Goal: Navigation & Orientation: Find specific page/section

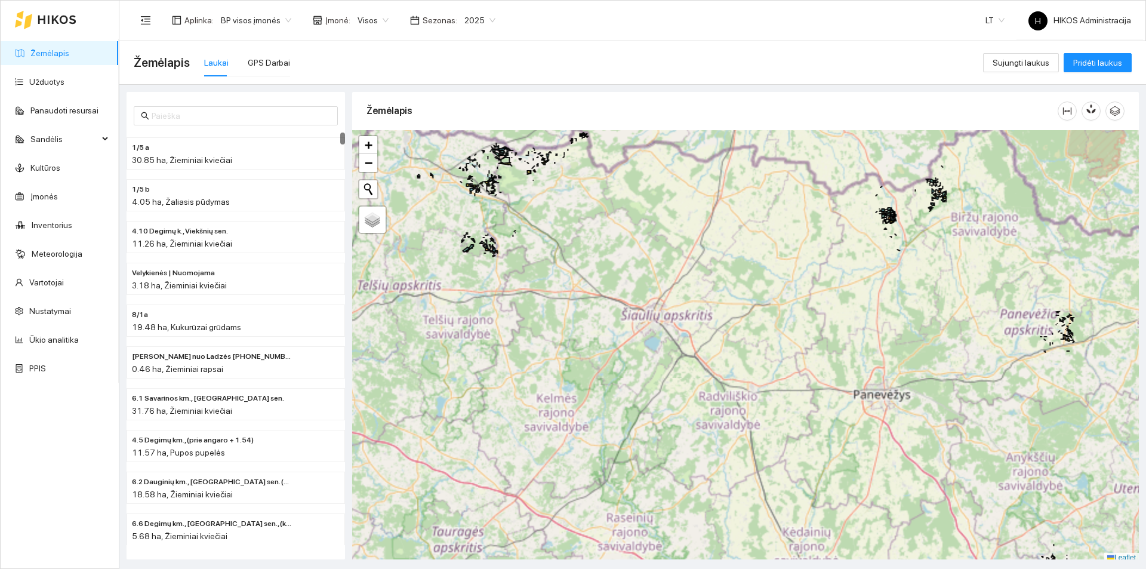
click at [248, 20] on span "BP visos įmonės" at bounding box center [256, 20] width 70 height 18
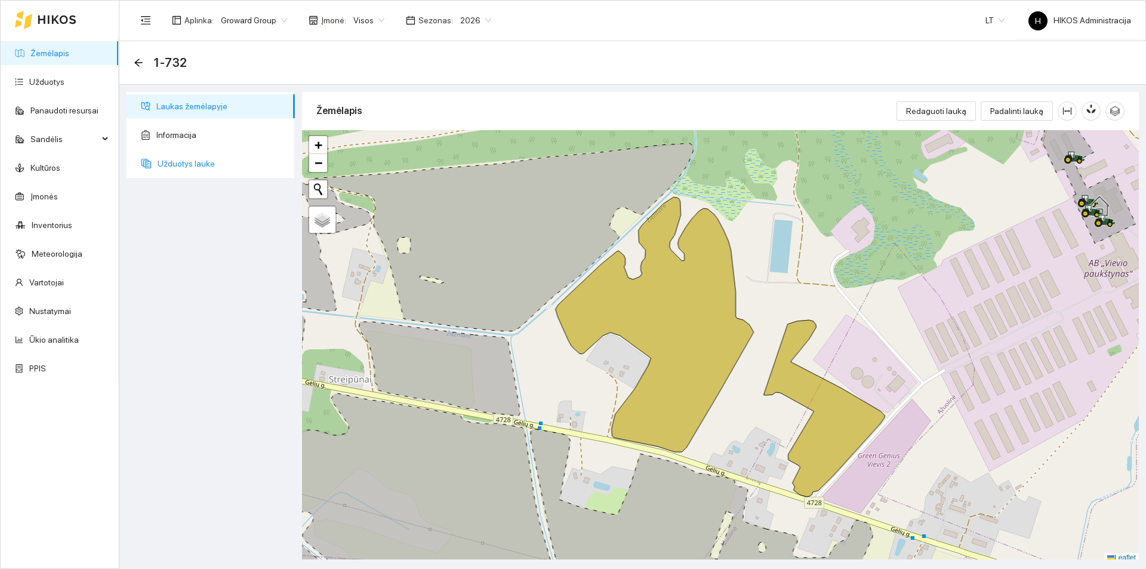
click at [190, 162] on span "Užduotys lauke" at bounding box center [222, 164] width 128 height 24
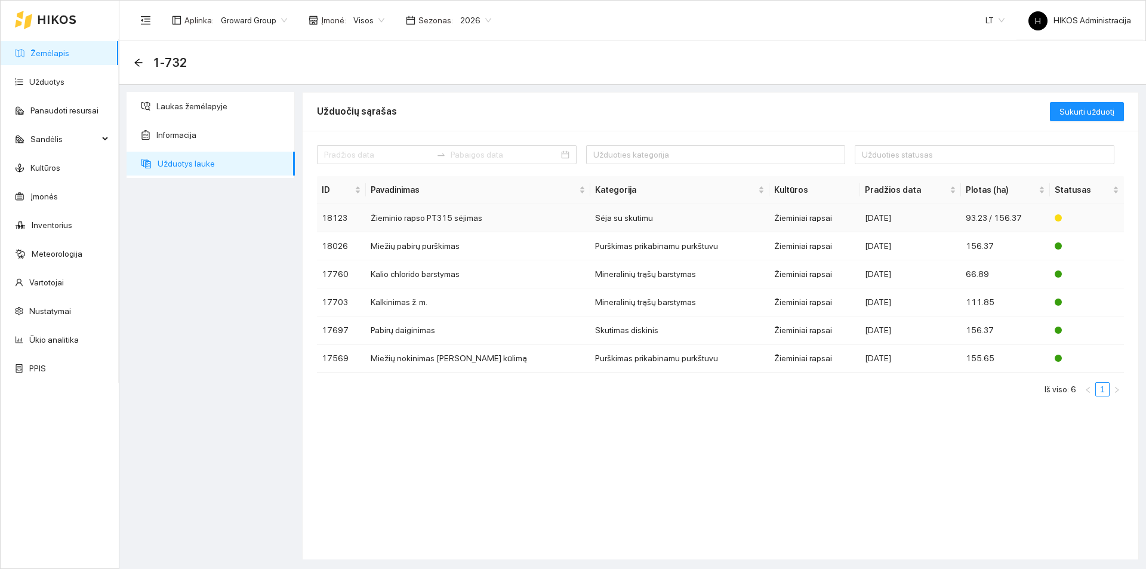
click at [421, 223] on td "Žieminio rapso PT315 sėjimas" at bounding box center [478, 218] width 224 height 28
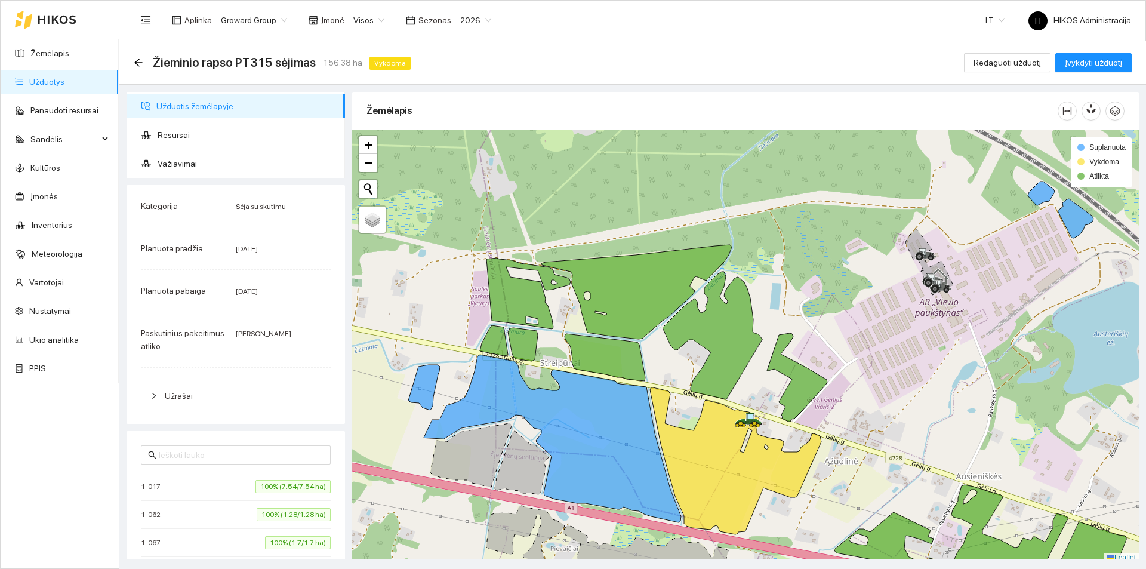
click at [629, 301] on icon at bounding box center [636, 292] width 190 height 94
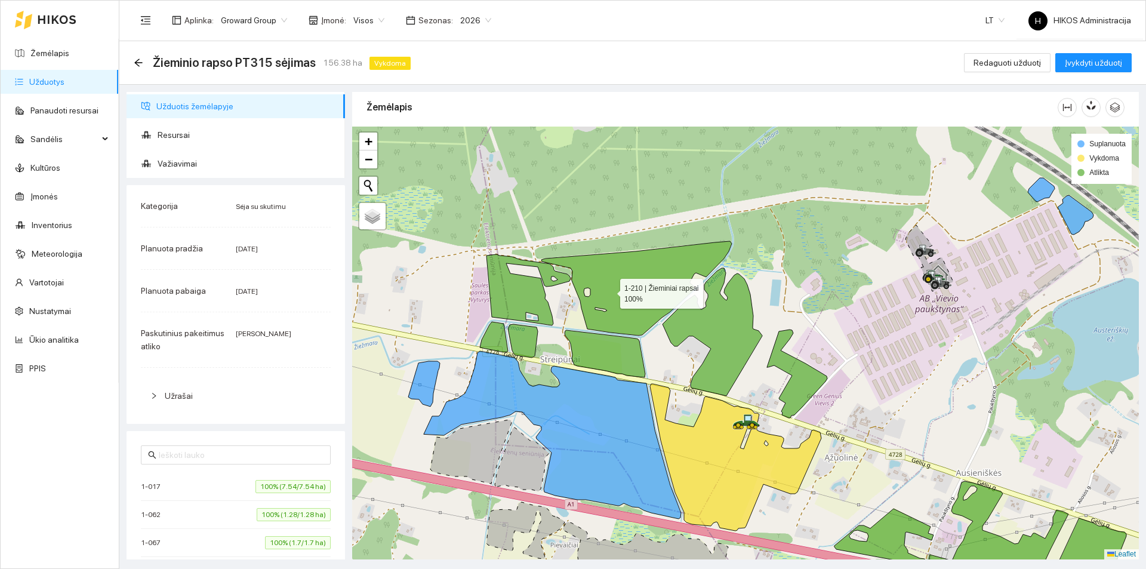
click at [609, 291] on icon at bounding box center [636, 288] width 190 height 94
click at [712, 315] on icon at bounding box center [744, 343] width 165 height 150
click at [700, 437] on icon at bounding box center [735, 457] width 171 height 147
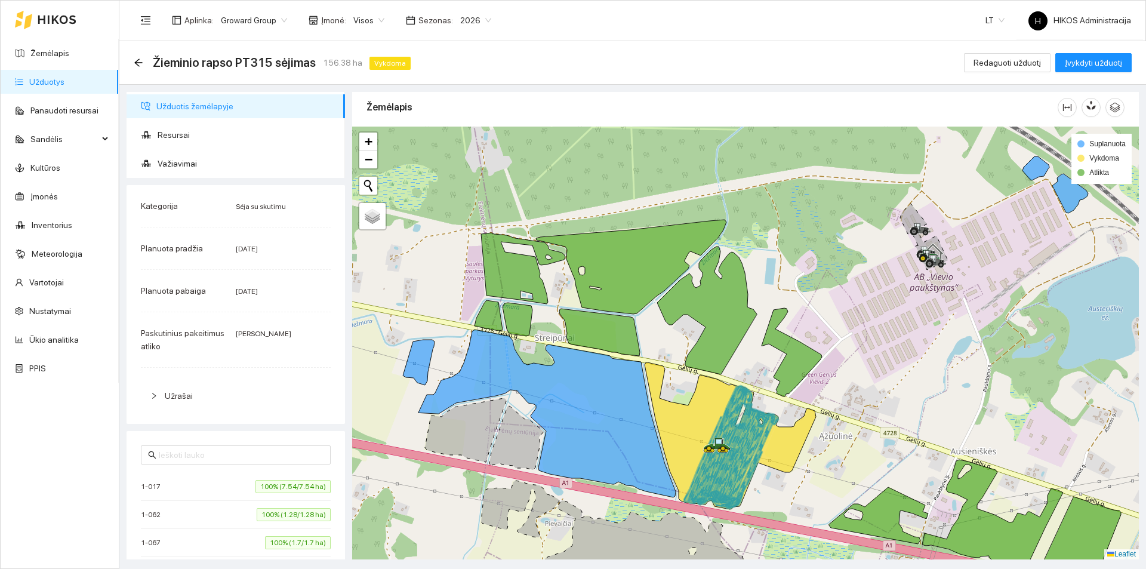
drag, startPoint x: 785, startPoint y: 430, endPoint x: 766, endPoint y: 364, distance: 68.8
click at [766, 364] on div at bounding box center [745, 342] width 786 height 433
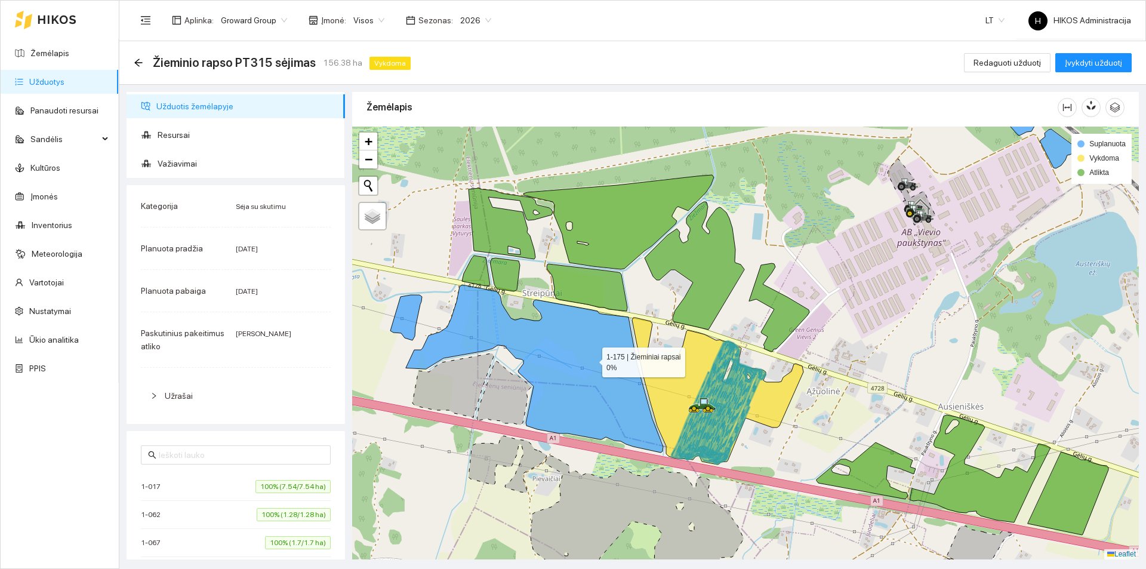
click at [591, 359] on icon at bounding box center [534, 369] width 257 height 168
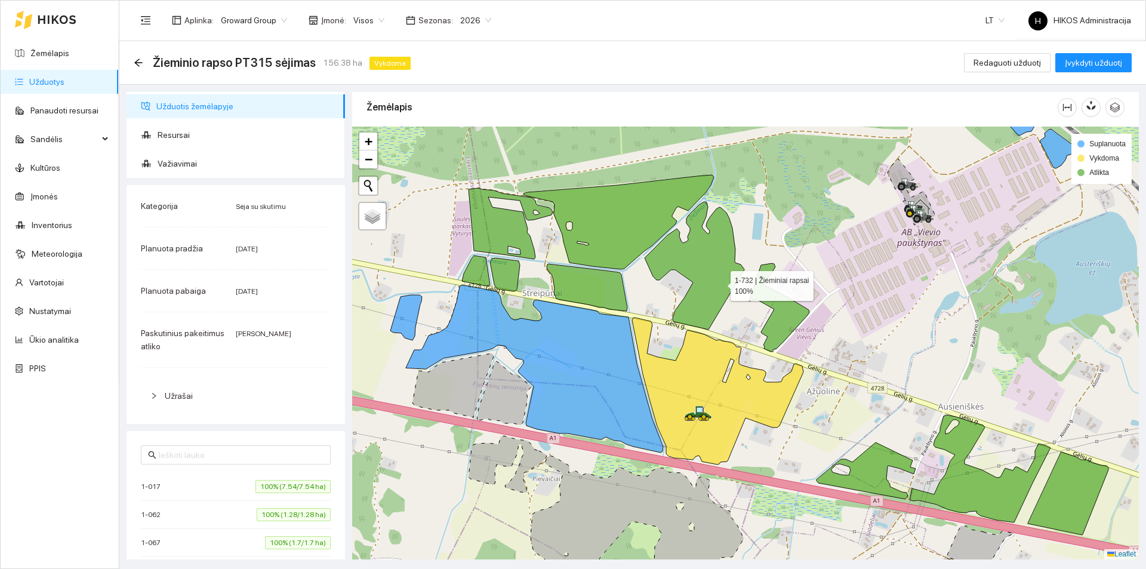
click at [705, 280] on icon at bounding box center [726, 277] width 165 height 150
click at [783, 301] on icon at bounding box center [726, 277] width 165 height 150
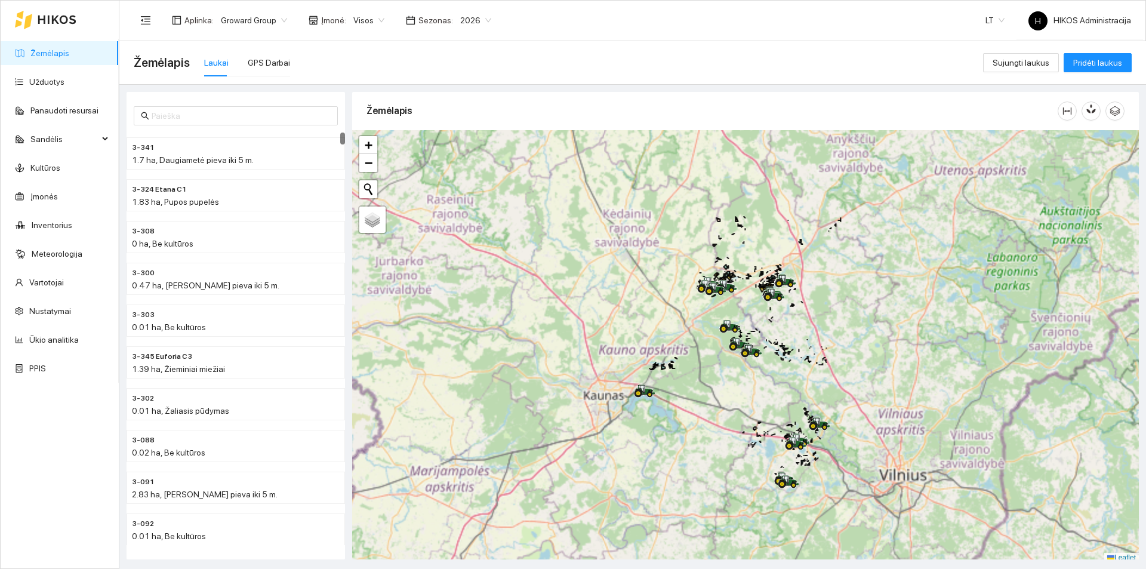
click at [251, 15] on span "Groward Group" at bounding box center [254, 20] width 66 height 18
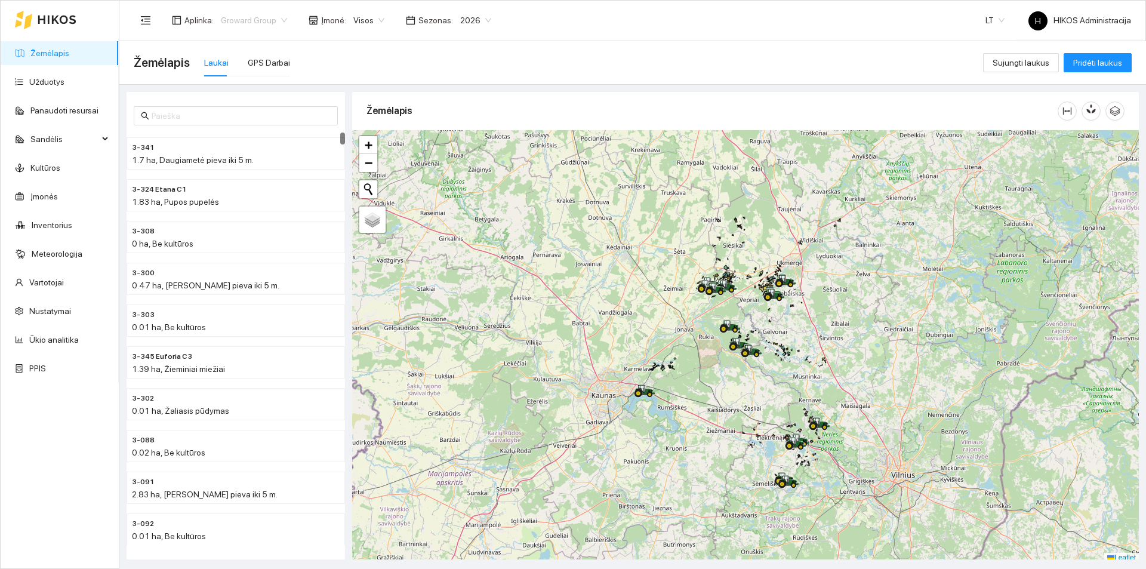
scroll to position [153, 0]
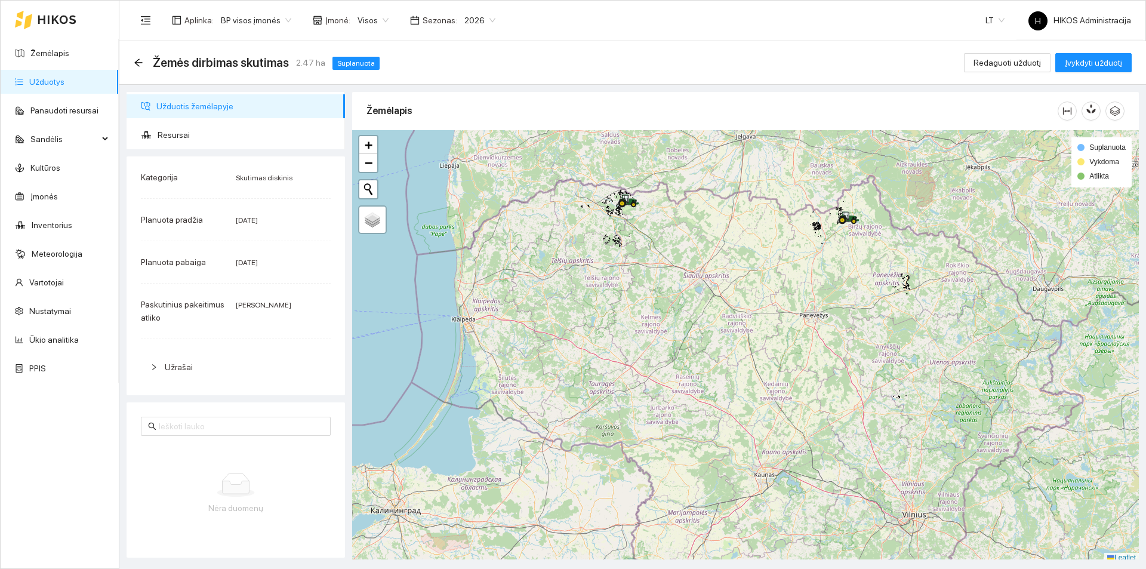
click at [467, 21] on span "2026" at bounding box center [479, 20] width 31 height 18
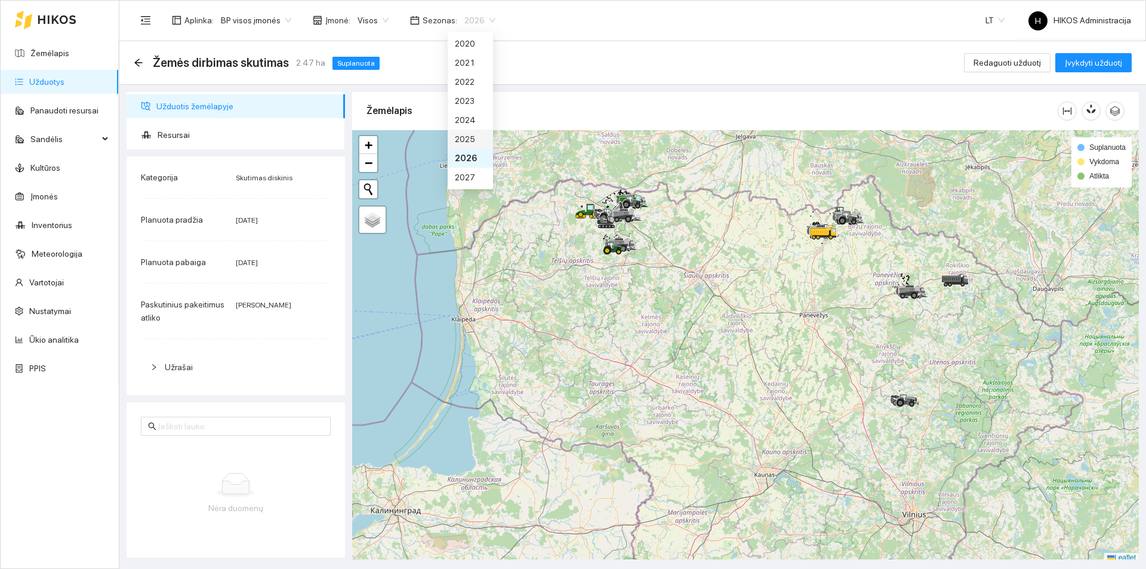
click at [473, 134] on div "2025" at bounding box center [470, 138] width 31 height 13
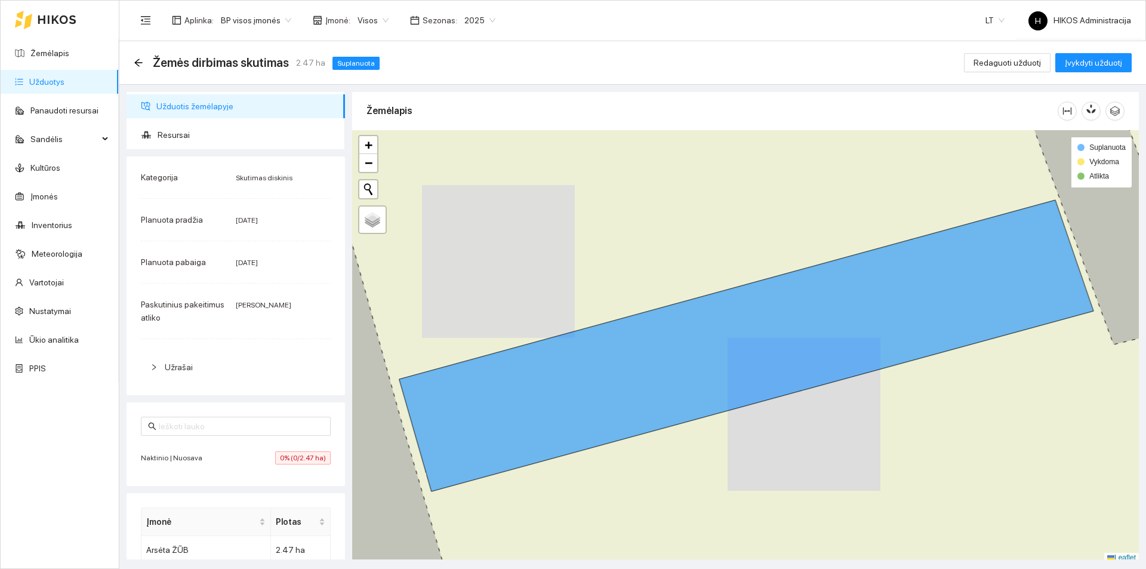
click at [255, 458] on div "Naktinio | Nuosava 0% (0/2.47 ha)" at bounding box center [236, 457] width 190 height 13
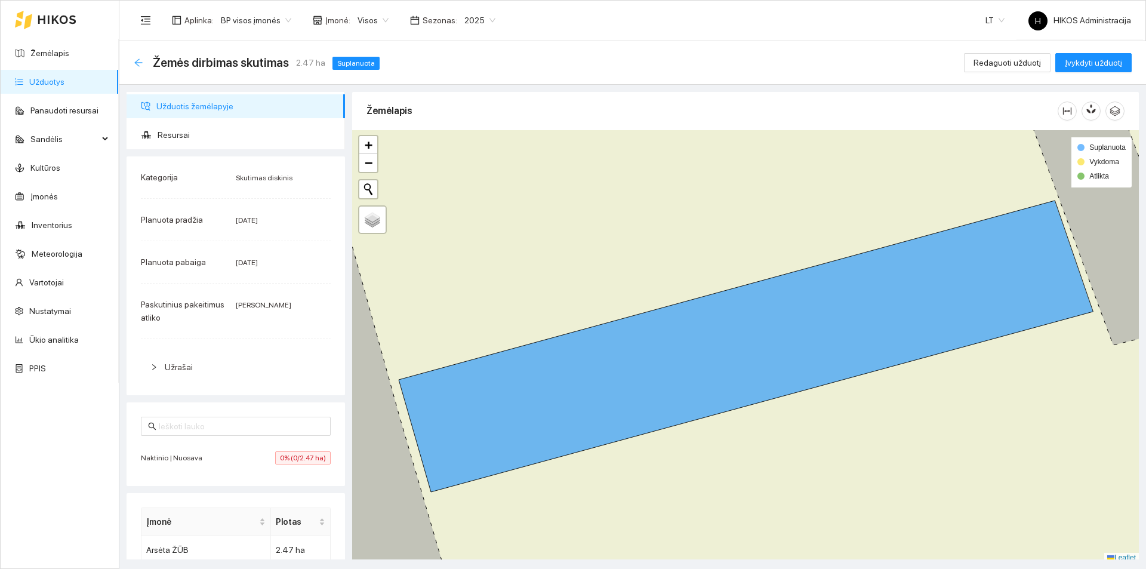
click at [138, 59] on icon "arrow-left" at bounding box center [138, 62] width 8 height 8
click at [69, 50] on link "Žemėlapis" at bounding box center [49, 53] width 39 height 10
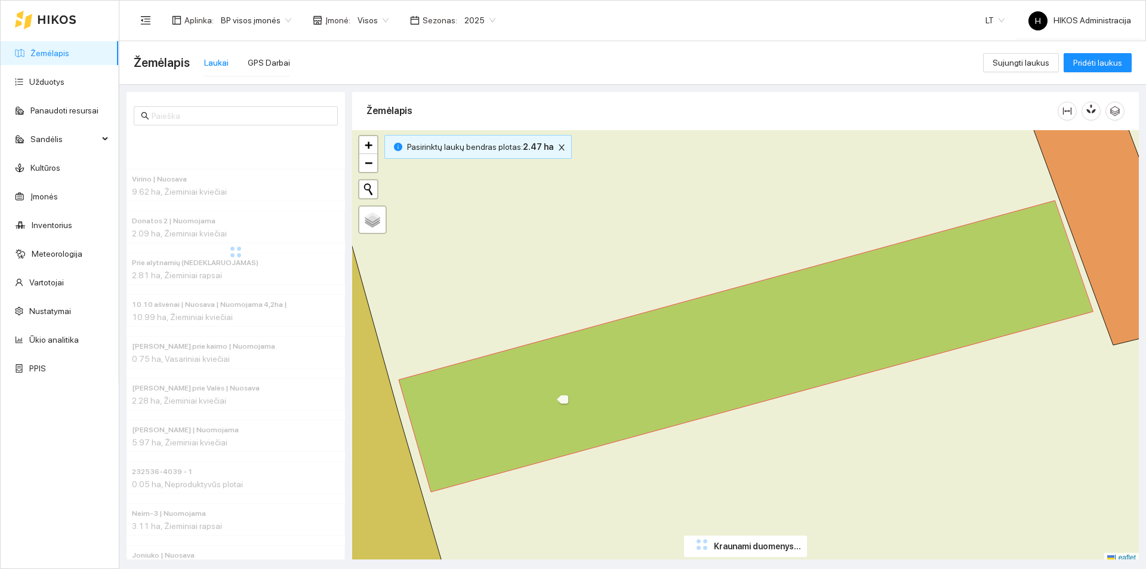
click at [549, 396] on icon at bounding box center [746, 345] width 694 height 291
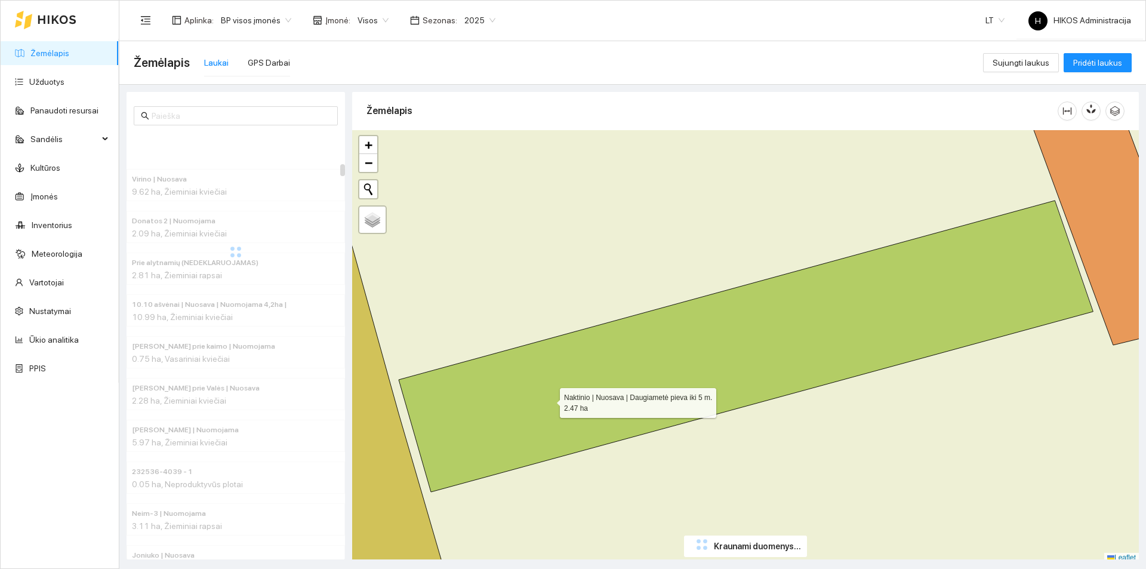
scroll to position [4, 0]
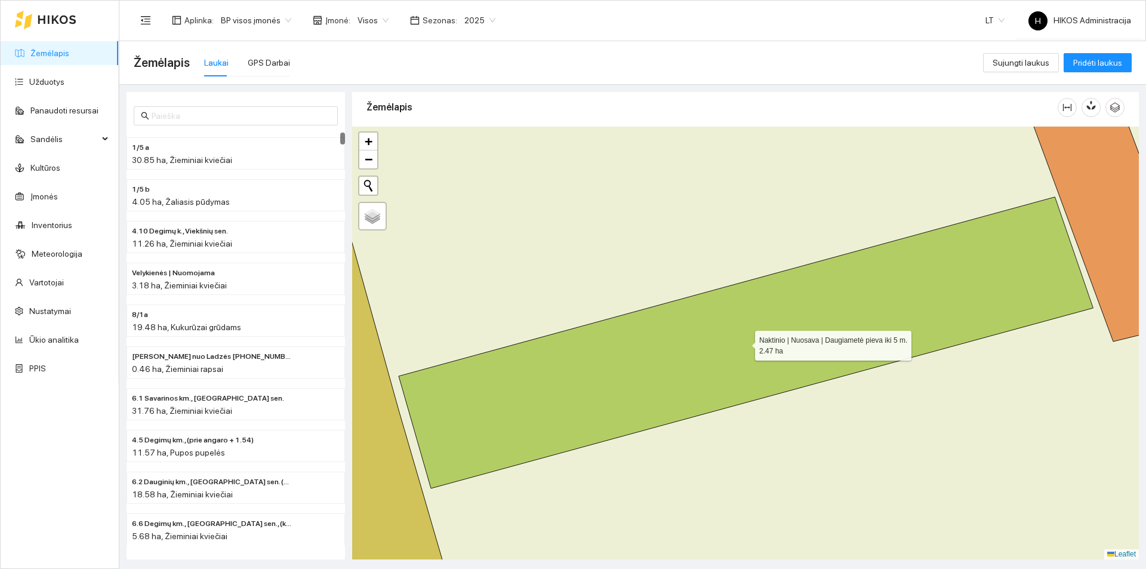
click at [525, 385] on icon at bounding box center [746, 342] width 694 height 291
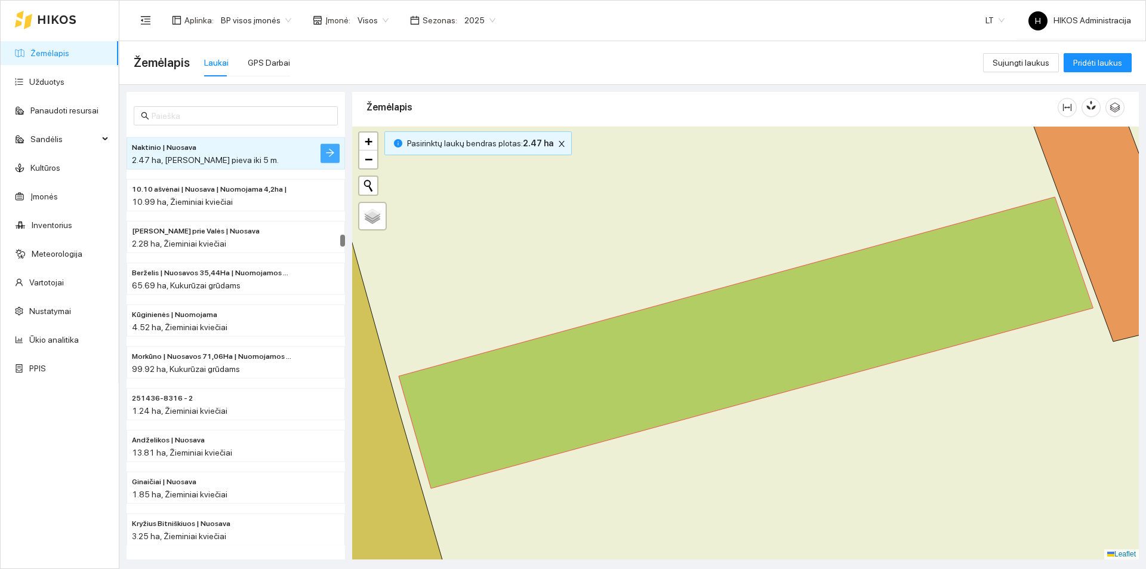
click at [325, 159] on span "arrow-right" at bounding box center [330, 153] width 10 height 11
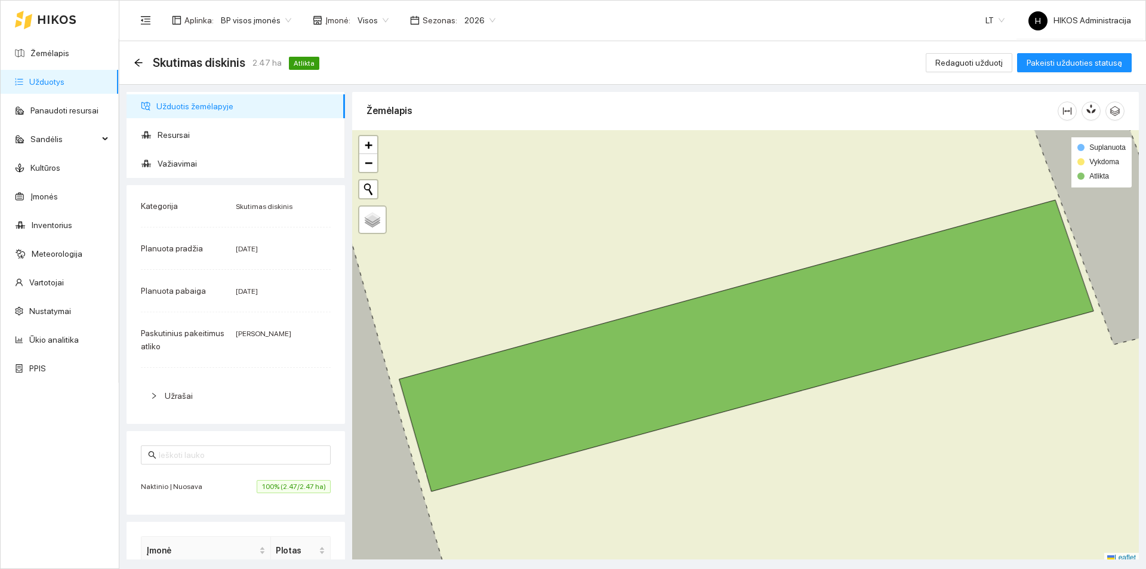
click at [296, 483] on span "100% (2.47/2.47 ha)" at bounding box center [294, 486] width 74 height 13
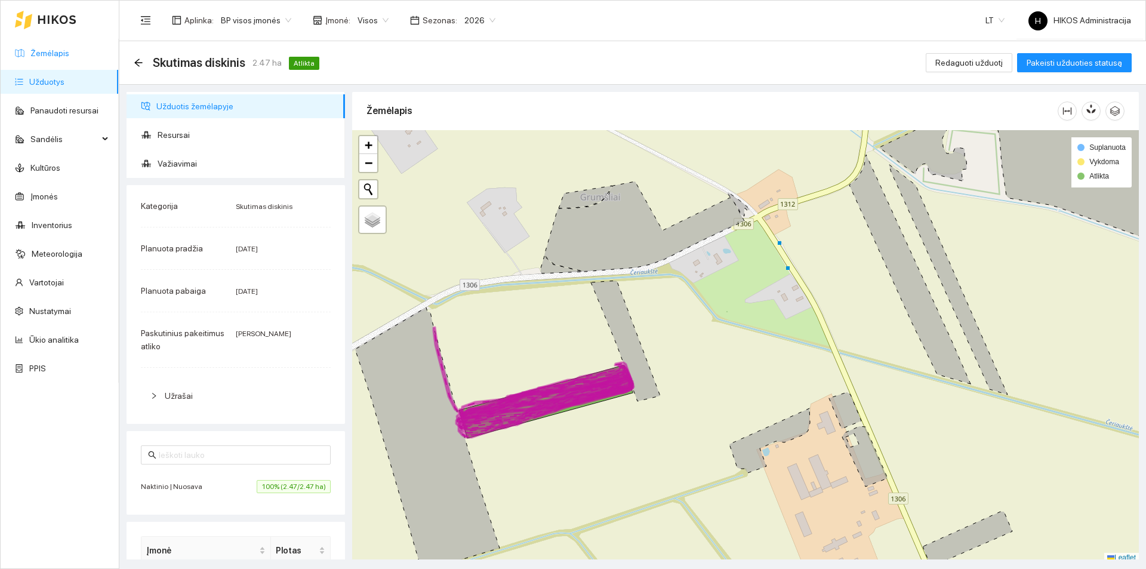
click at [60, 50] on link "Žemėlapis" at bounding box center [49, 53] width 39 height 10
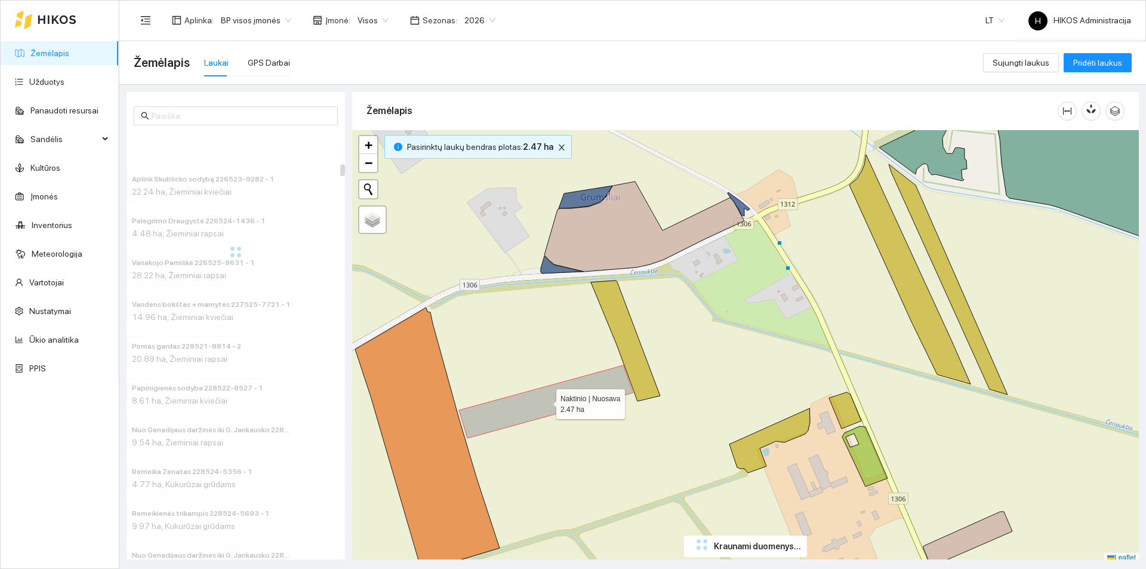
click at [506, 412] on icon at bounding box center [546, 401] width 174 height 73
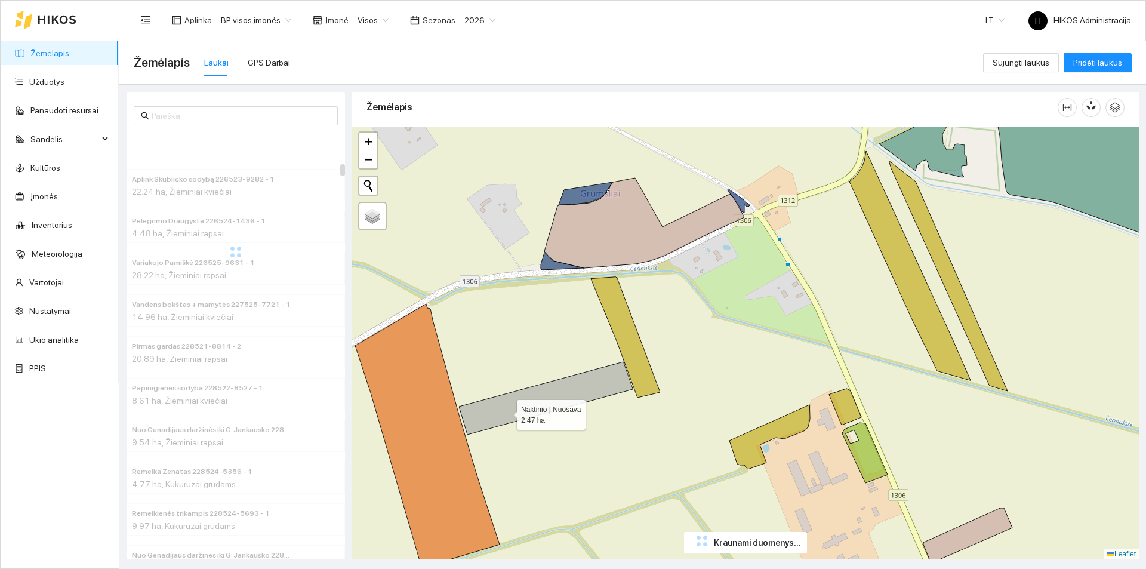
click at [506, 412] on icon at bounding box center [546, 398] width 174 height 73
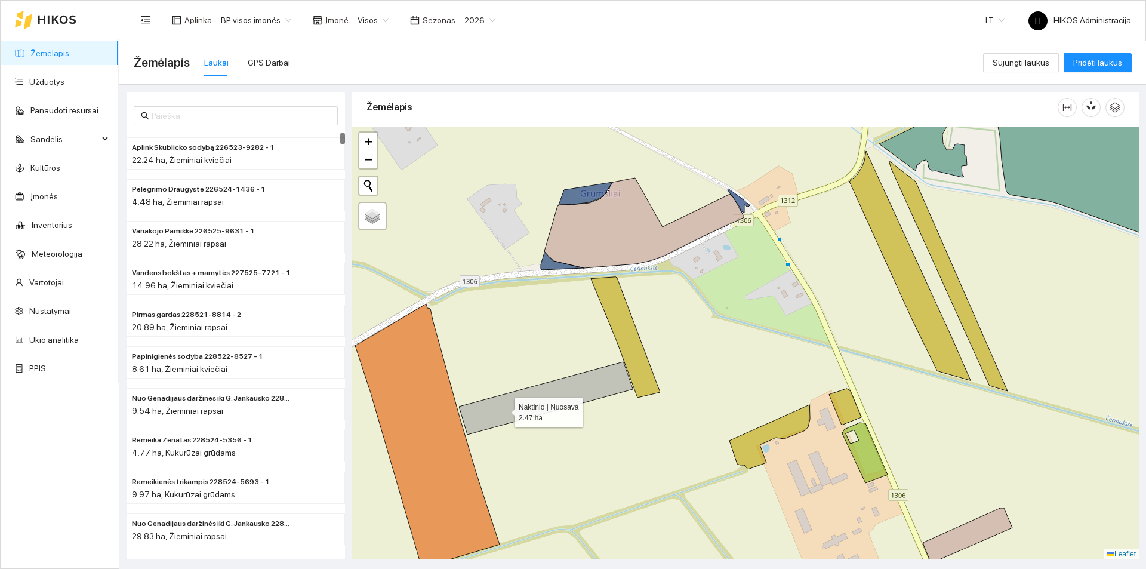
click at [504, 409] on icon at bounding box center [546, 398] width 174 height 73
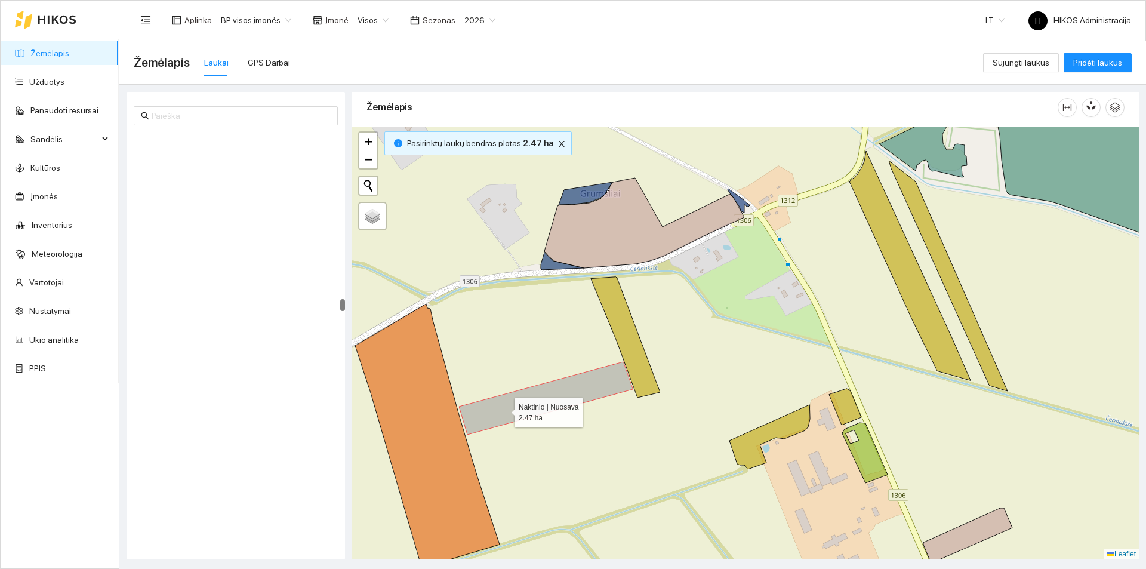
scroll to position [8497, 0]
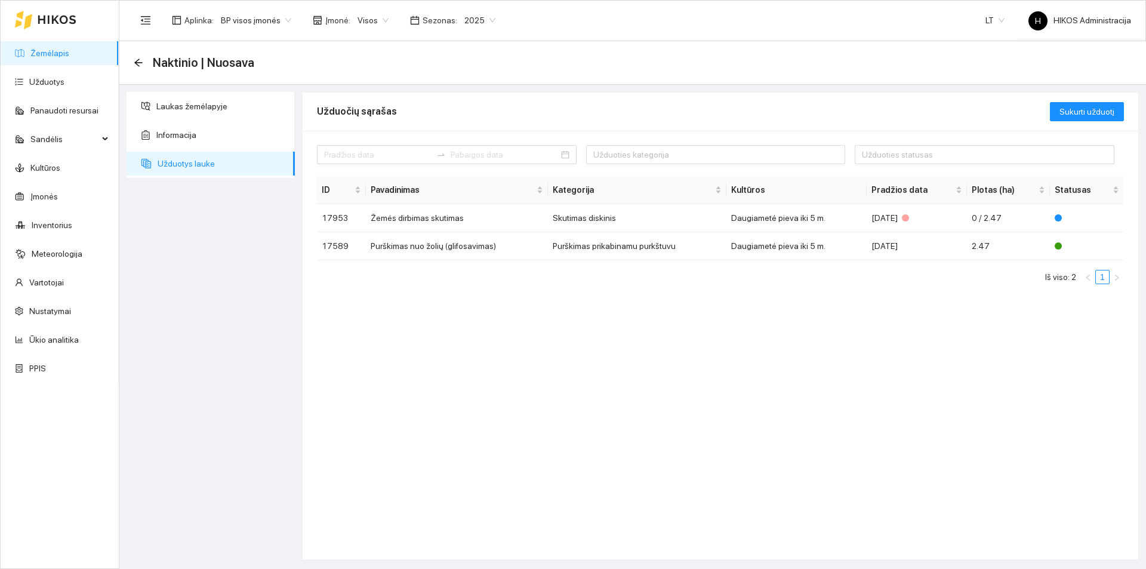
click at [60, 55] on link "Žemėlapis" at bounding box center [49, 53] width 39 height 10
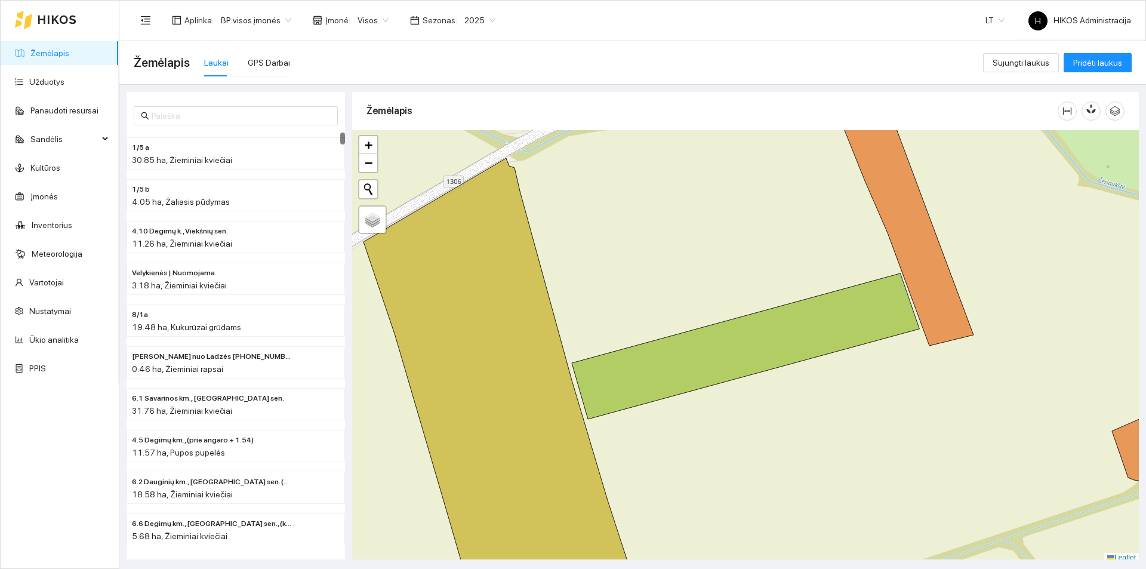
click at [486, 20] on span "2025" at bounding box center [479, 20] width 31 height 18
click at [470, 158] on div "2026" at bounding box center [470, 158] width 31 height 13
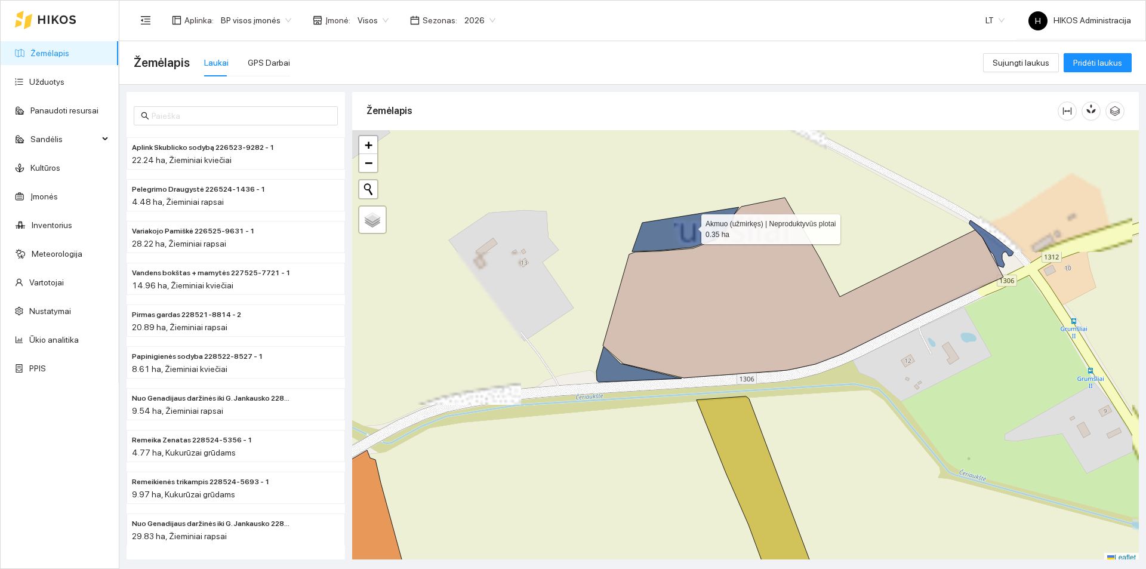
click at [690, 223] on icon at bounding box center [685, 229] width 107 height 44
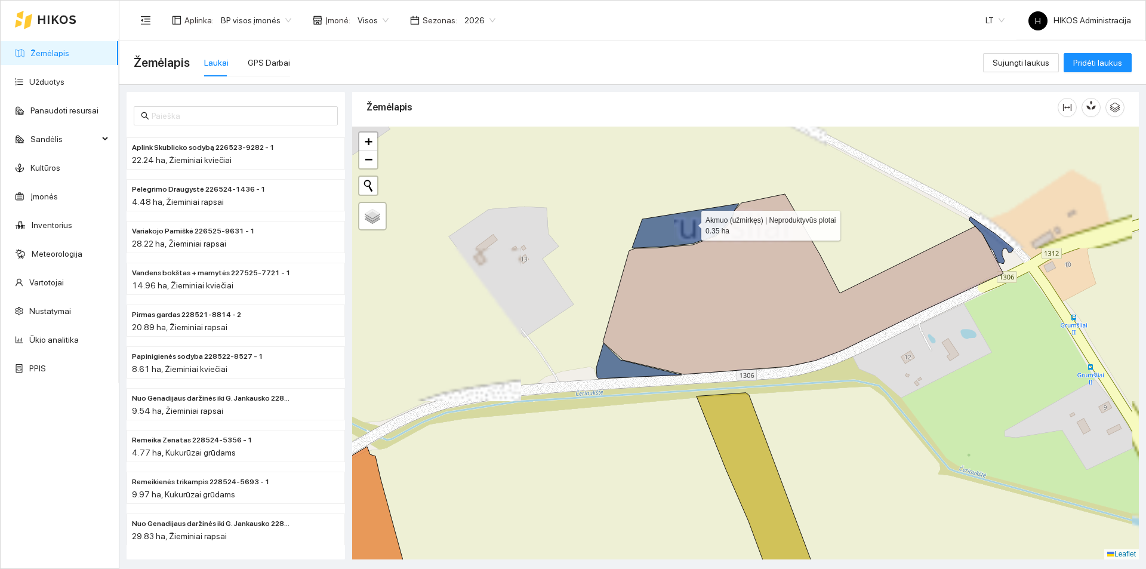
scroll to position [8538, 0]
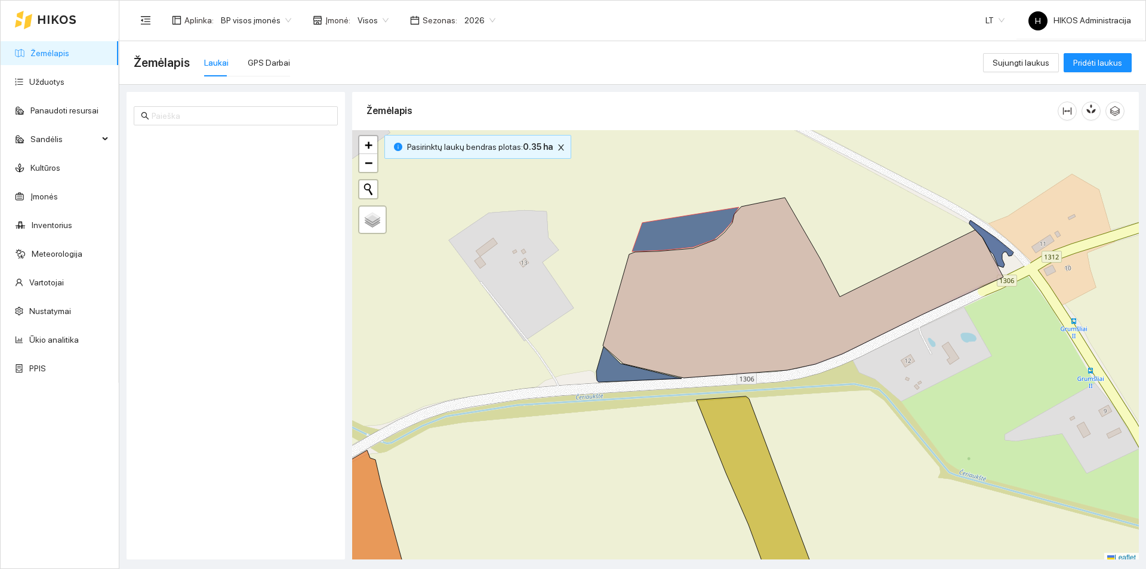
scroll to position [4, 0]
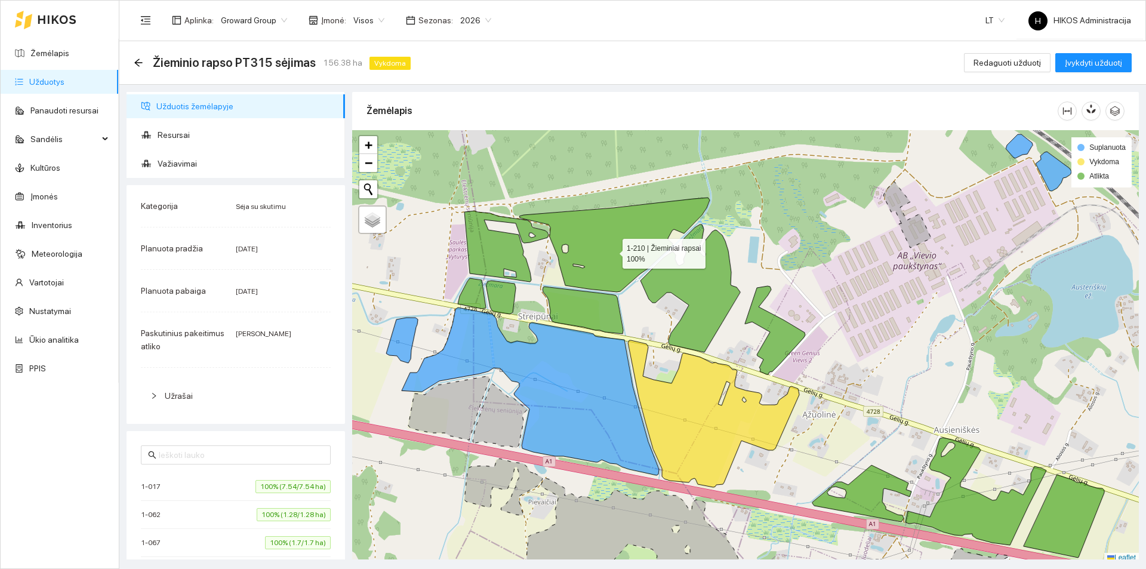
click at [612, 250] on icon at bounding box center [614, 244] width 190 height 94
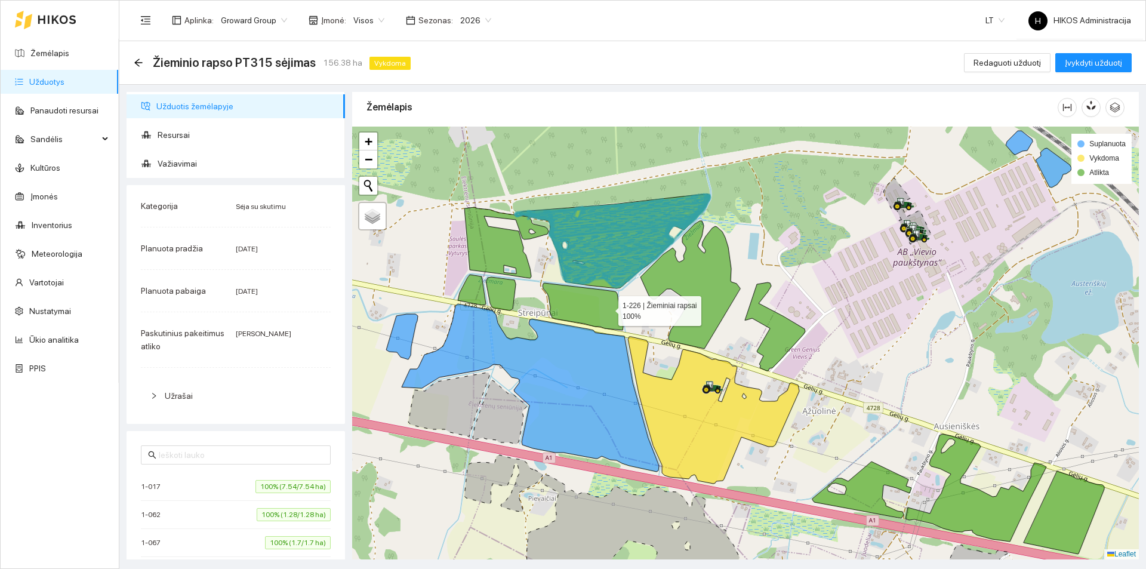
click at [603, 305] on icon at bounding box center [582, 306] width 81 height 47
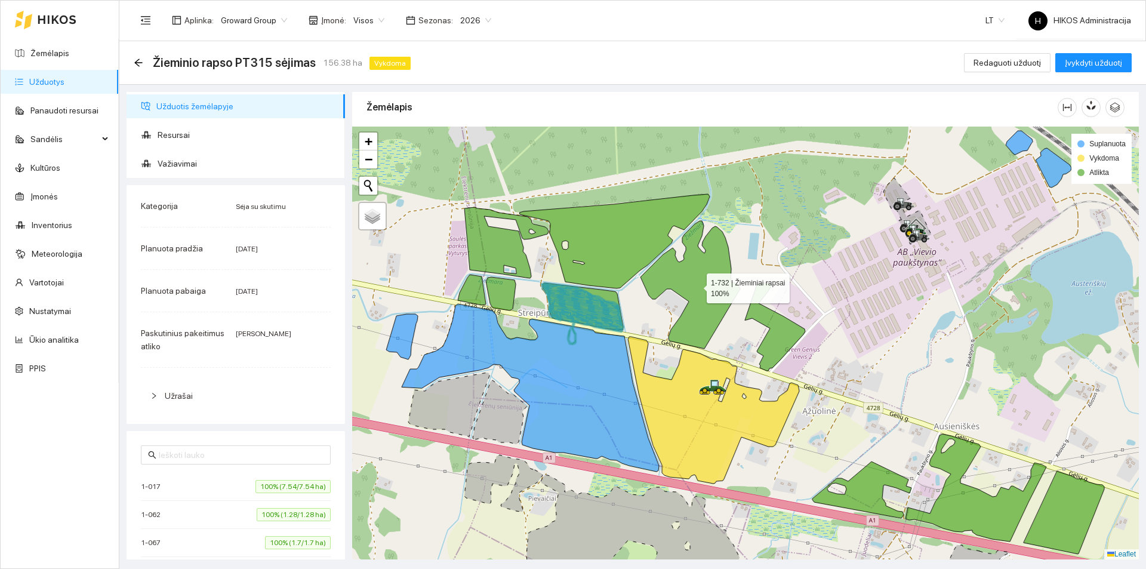
click at [685, 291] on icon at bounding box center [722, 296] width 165 height 150
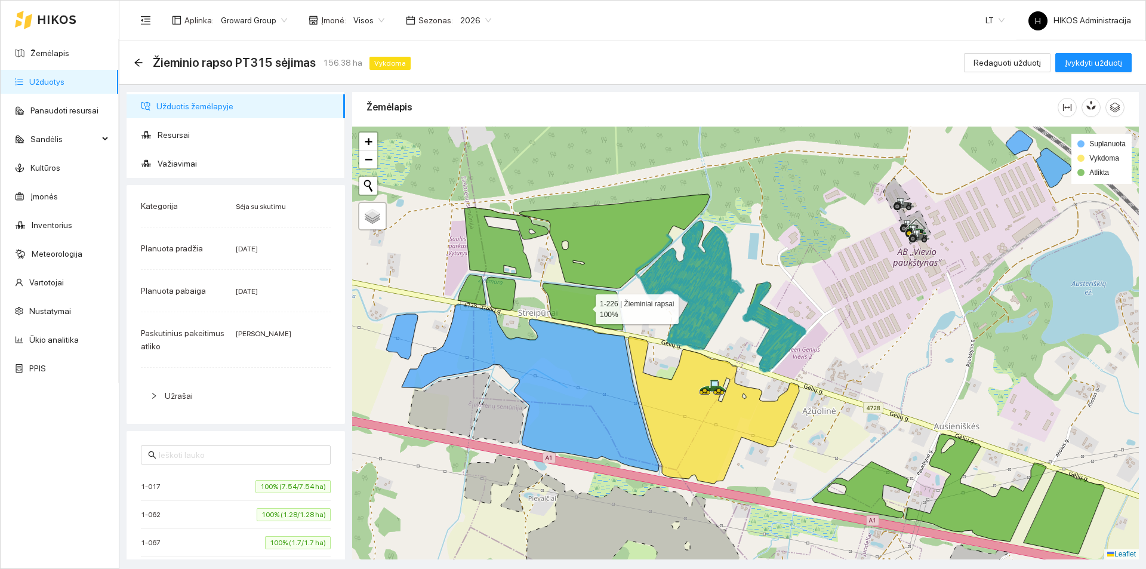
click at [610, 307] on icon at bounding box center [582, 306] width 81 height 47
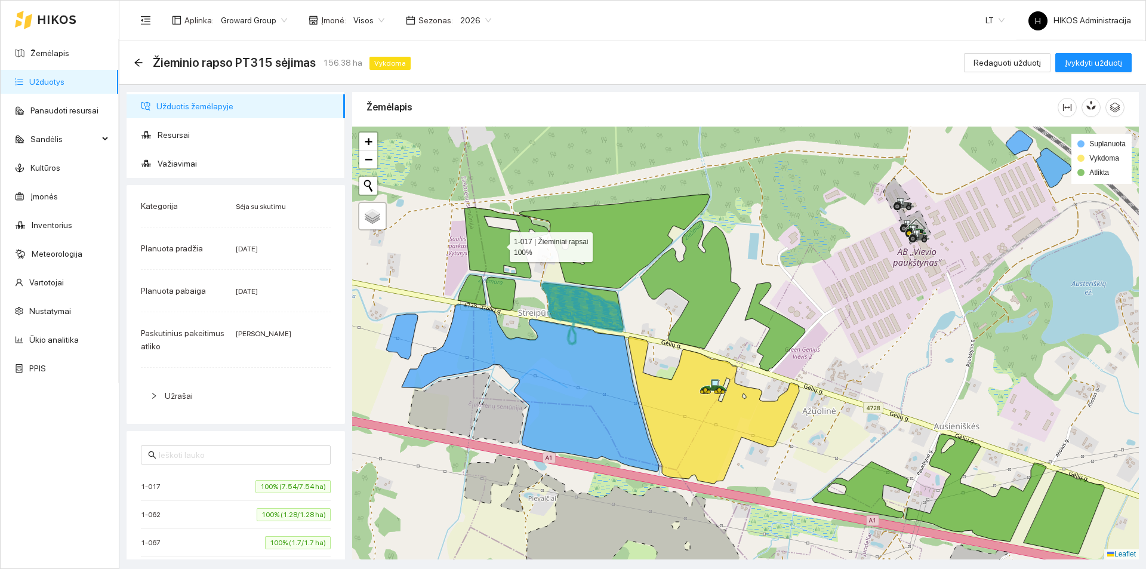
click at [499, 249] on icon at bounding box center [506, 242] width 84 height 71
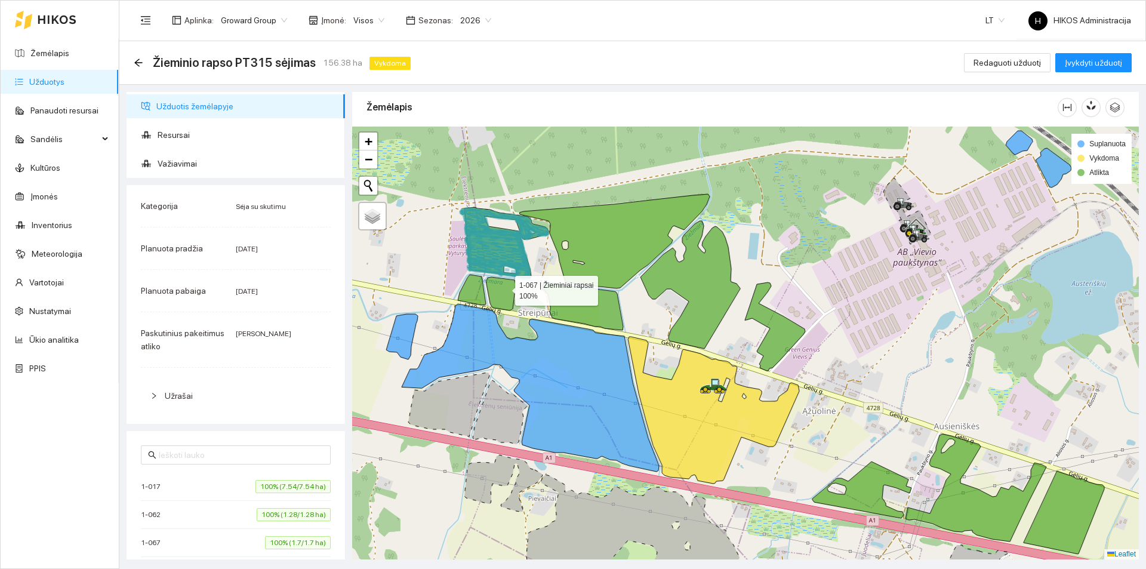
click at [504, 288] on icon at bounding box center [501, 293] width 30 height 33
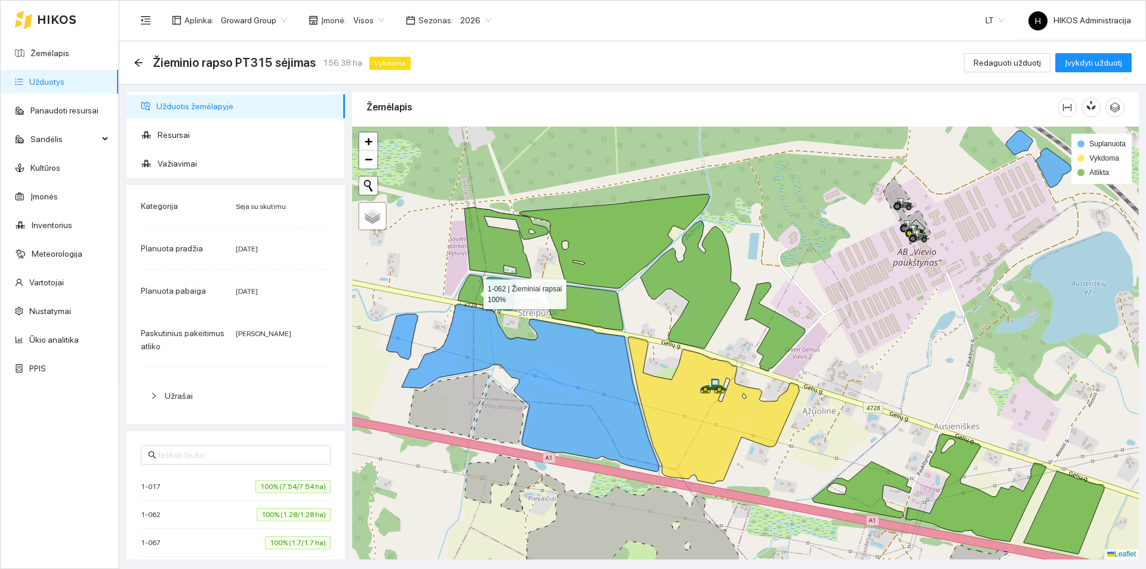
click at [483, 291] on icon at bounding box center [472, 289] width 28 height 30
click at [873, 489] on icon at bounding box center [861, 489] width 99 height 57
click at [968, 509] on icon at bounding box center [975, 487] width 141 height 107
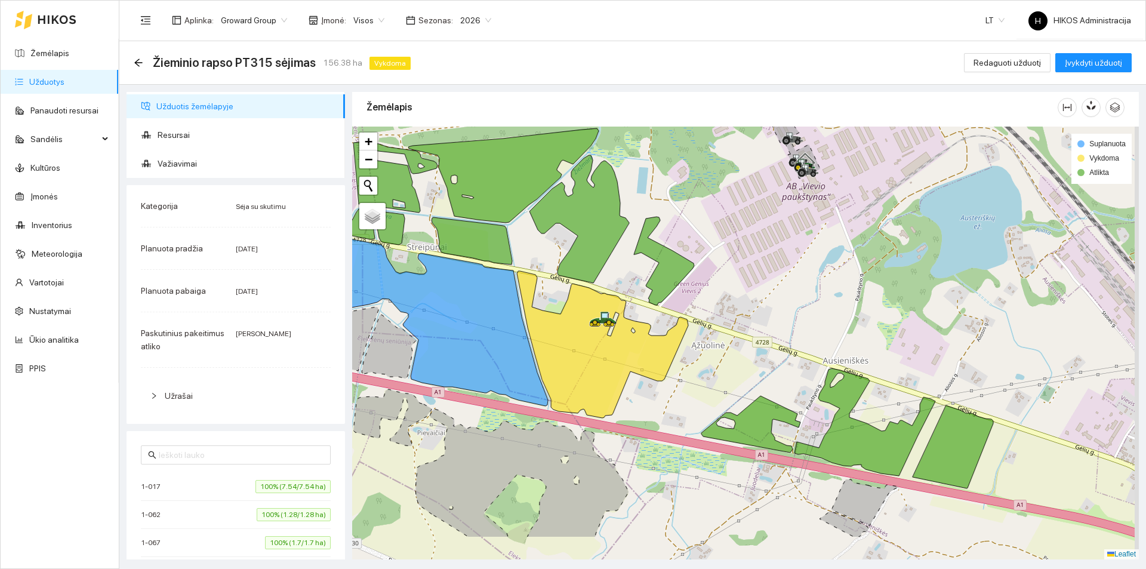
drag, startPoint x: 900, startPoint y: 467, endPoint x: 784, endPoint y: 395, distance: 136.6
click at [794, 396] on icon at bounding box center [864, 421] width 141 height 107
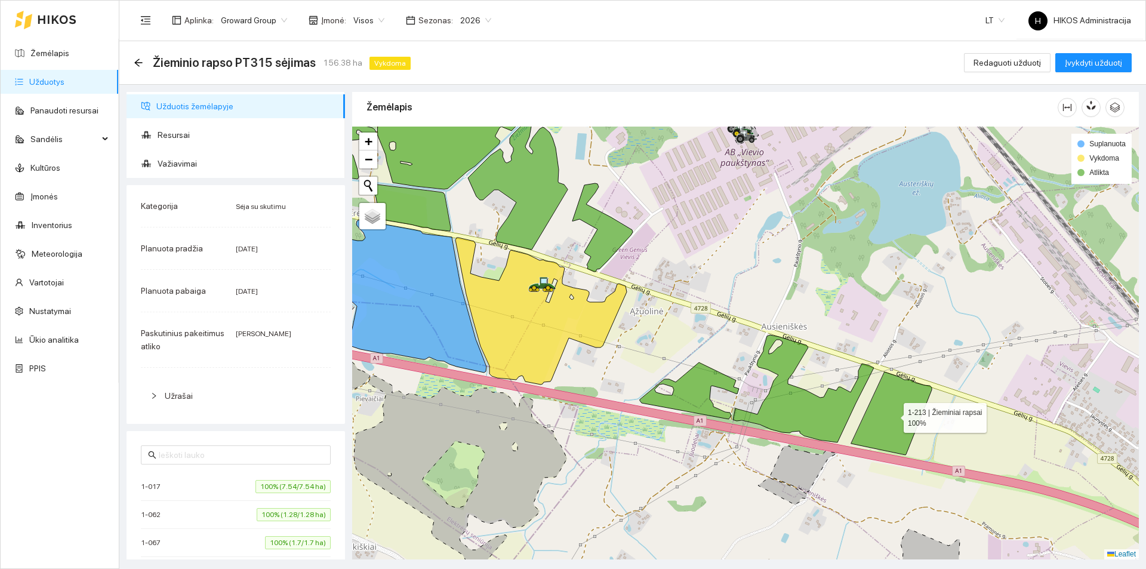
click at [915, 419] on icon at bounding box center [891, 413] width 81 height 83
click at [232, 177] on ul "Užduotis žemėlapyje Resursai Važiavimai" at bounding box center [235, 135] width 218 height 86
click at [230, 167] on span "Važiavimai" at bounding box center [247, 164] width 178 height 24
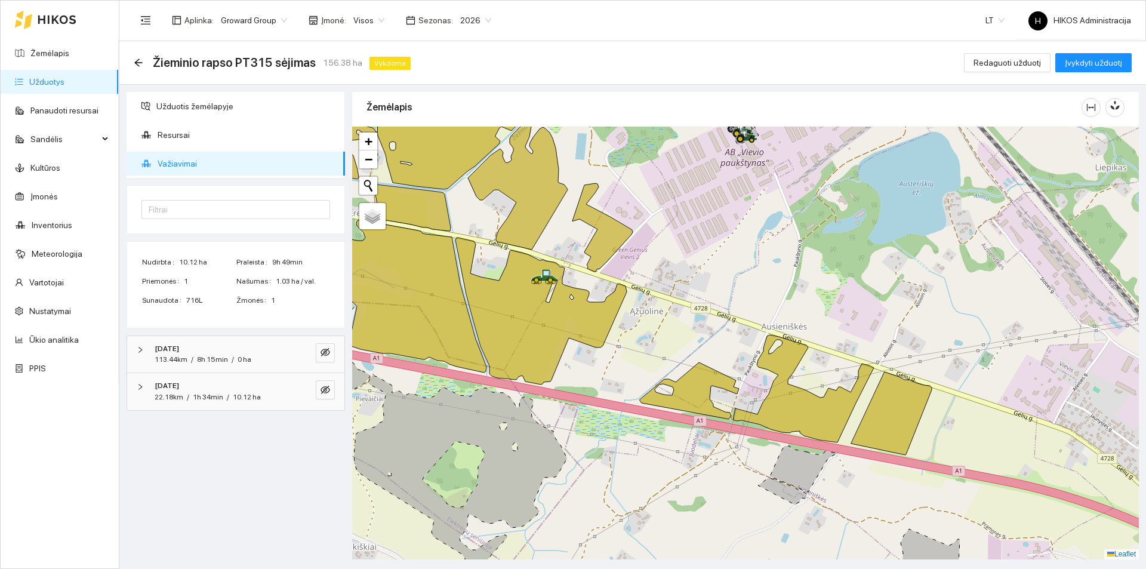
click at [252, 387] on div "[DATE]" at bounding box center [219, 385] width 129 height 11
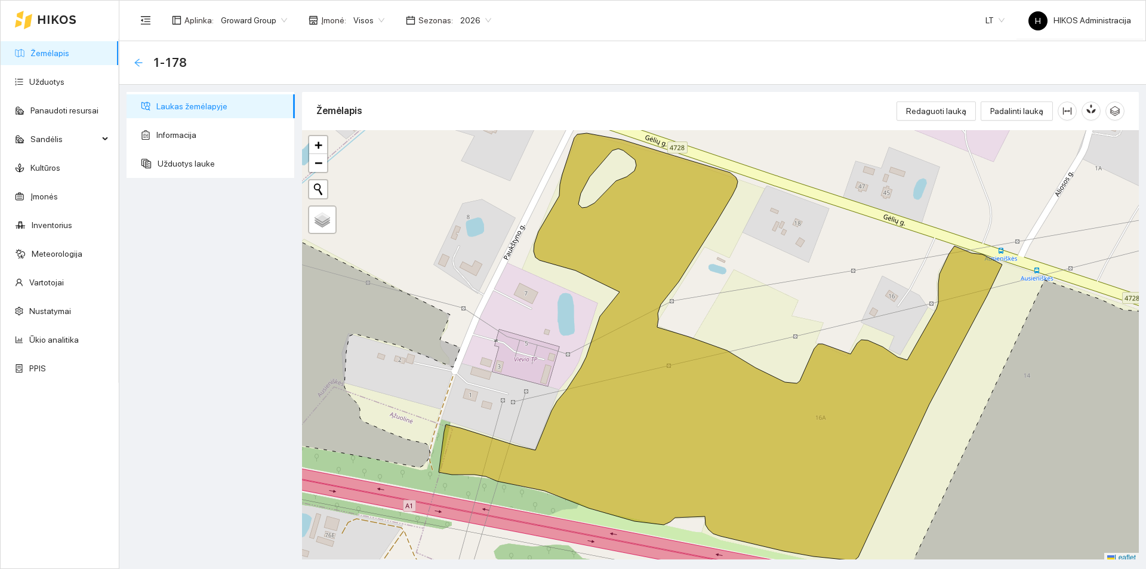
click at [140, 66] on icon "arrow-left" at bounding box center [139, 63] width 10 height 10
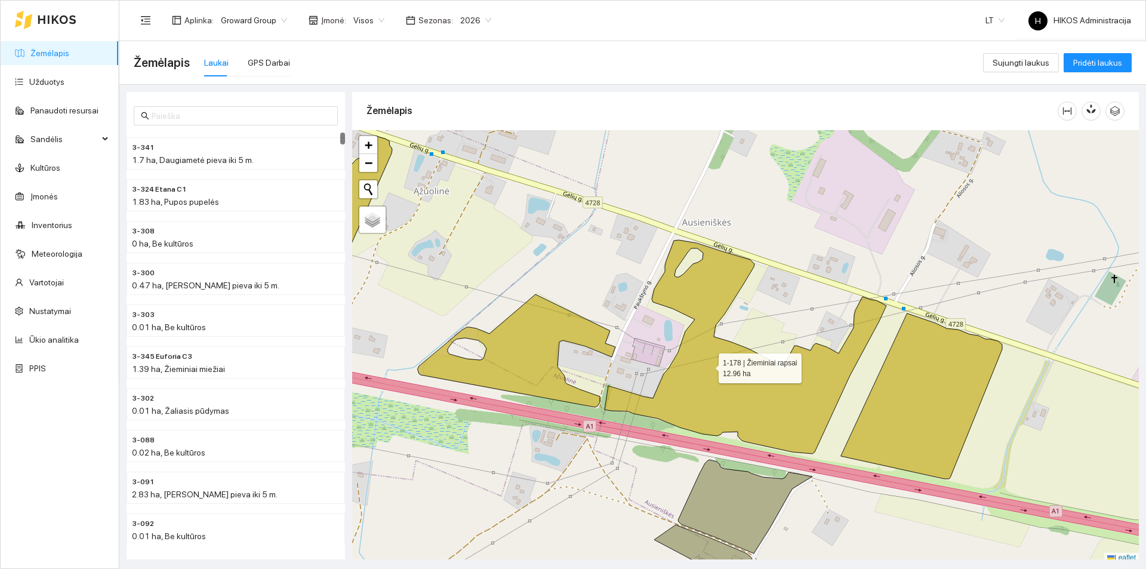
click at [708, 365] on icon at bounding box center [745, 347] width 282 height 214
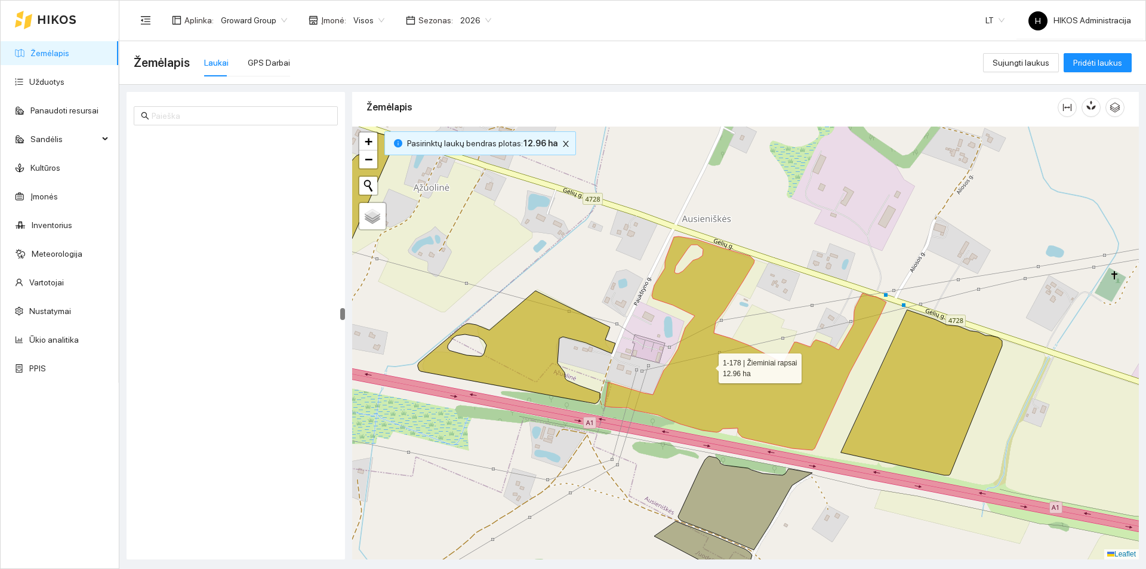
scroll to position [9288, 0]
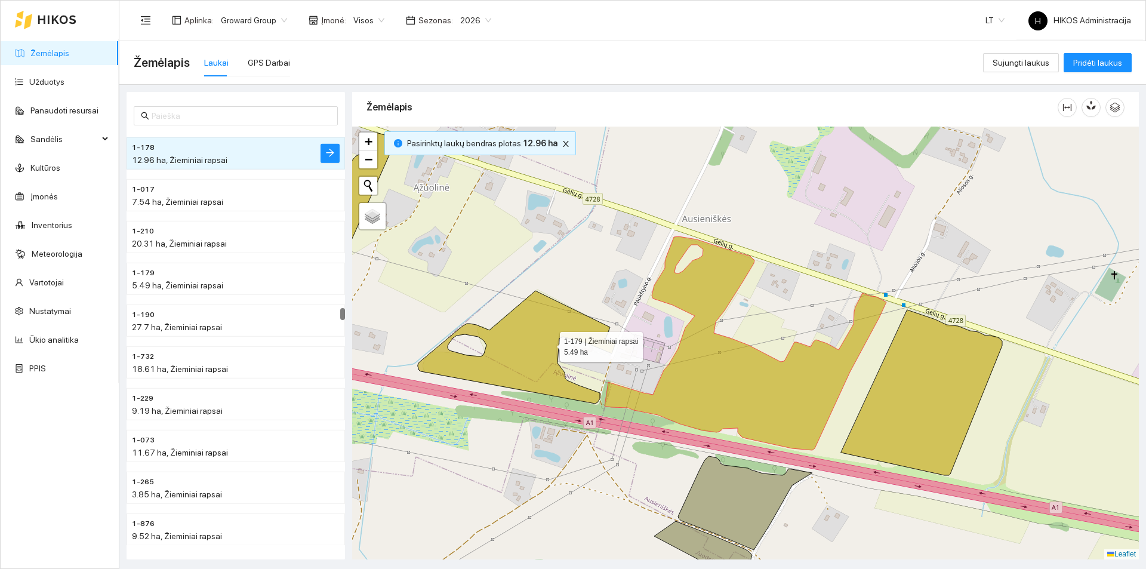
click at [549, 344] on icon at bounding box center [516, 347] width 197 height 113
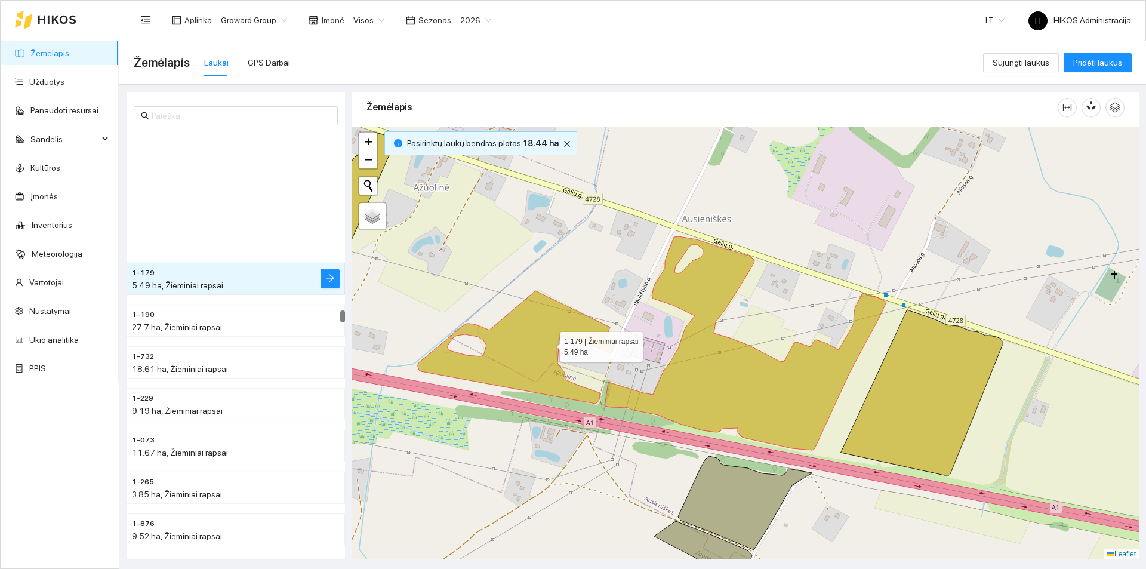
scroll to position [9413, 0]
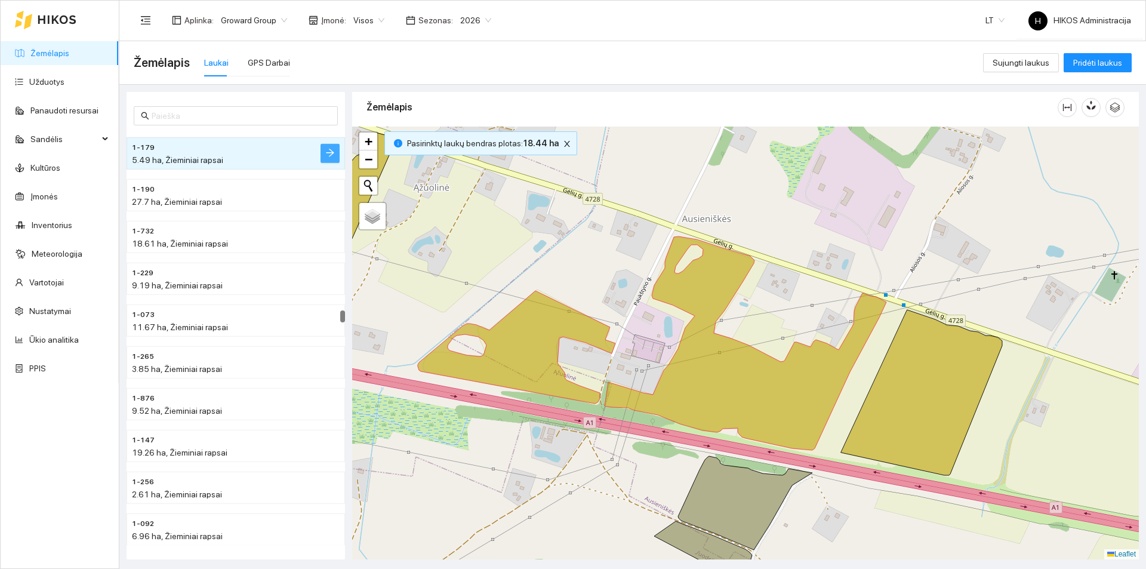
click at [328, 158] on span "arrow-right" at bounding box center [330, 153] width 10 height 11
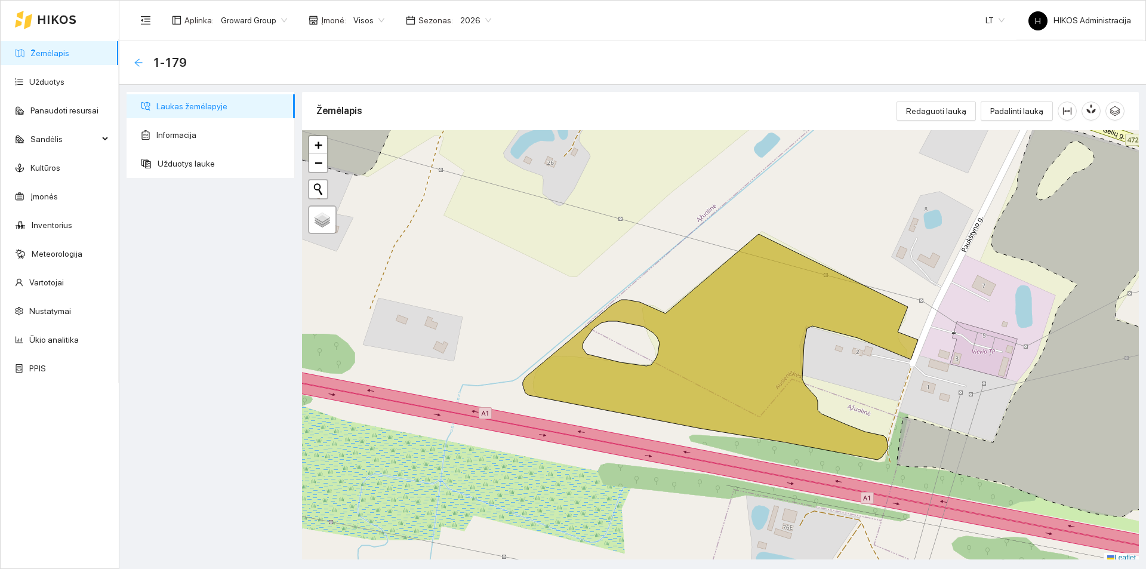
click at [137, 61] on icon "arrow-left" at bounding box center [139, 63] width 10 height 10
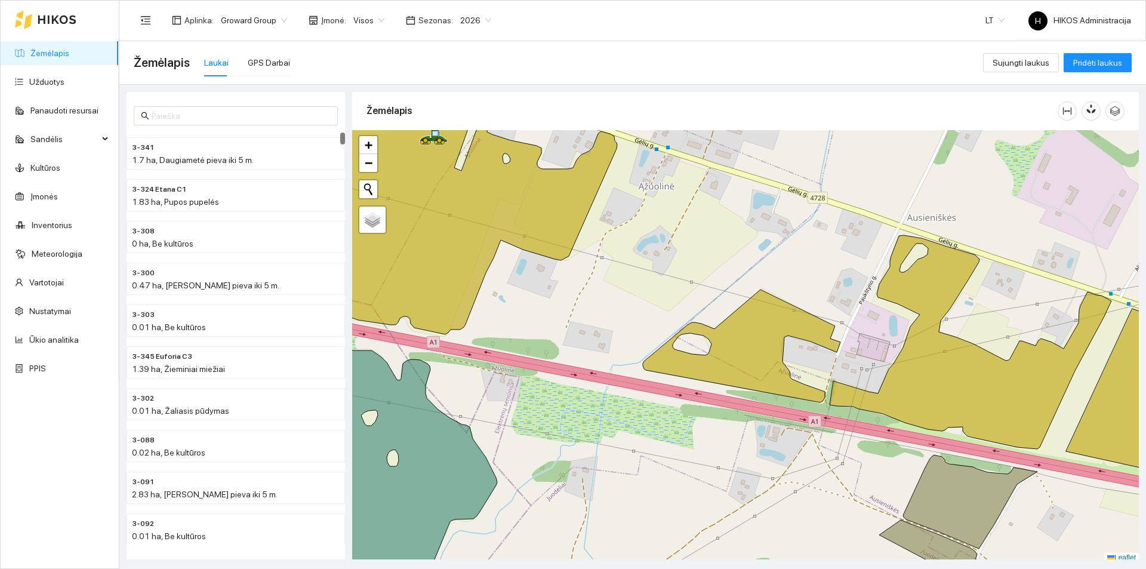
scroll to position [4, 0]
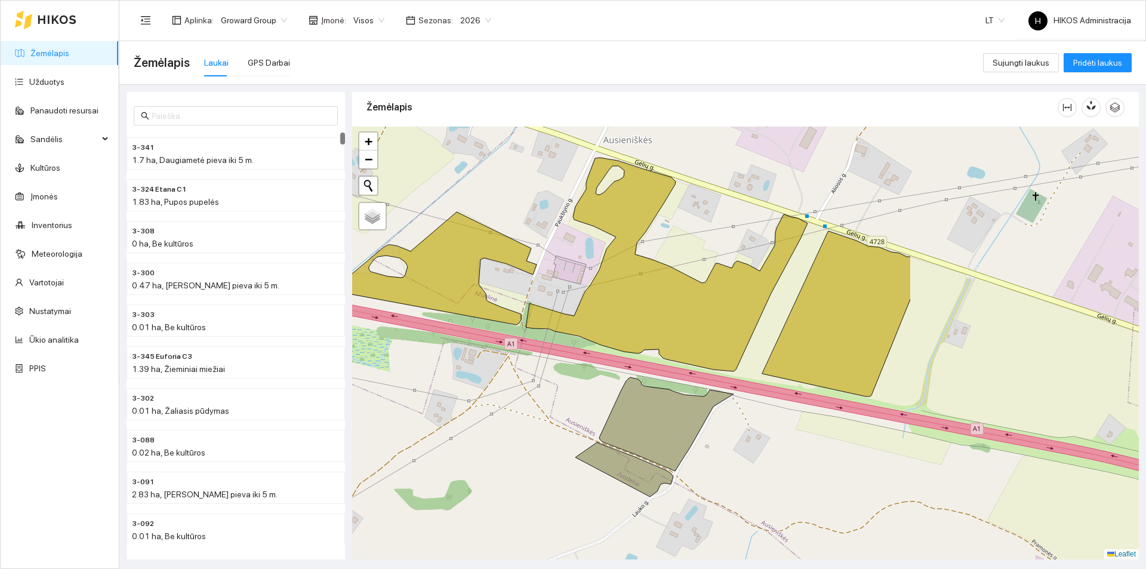
drag, startPoint x: 861, startPoint y: 372, endPoint x: 557, endPoint y: 298, distance: 312.6
click at [557, 298] on div at bounding box center [745, 342] width 786 height 433
click at [839, 313] on icon at bounding box center [842, 313] width 161 height 165
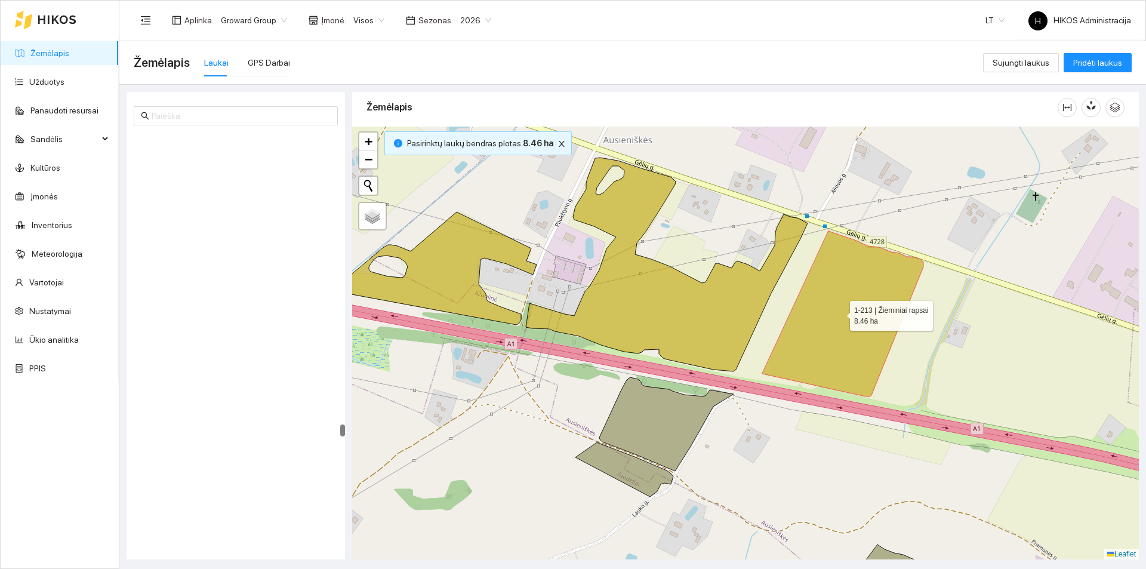
scroll to position [15451, 0]
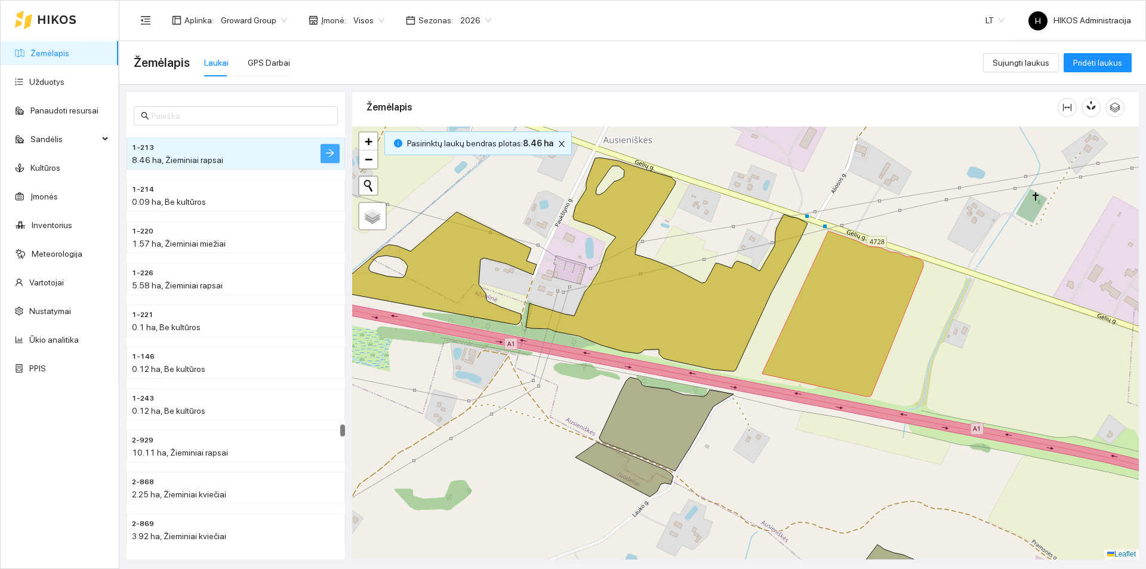
click at [336, 152] on button "button" at bounding box center [329, 153] width 19 height 19
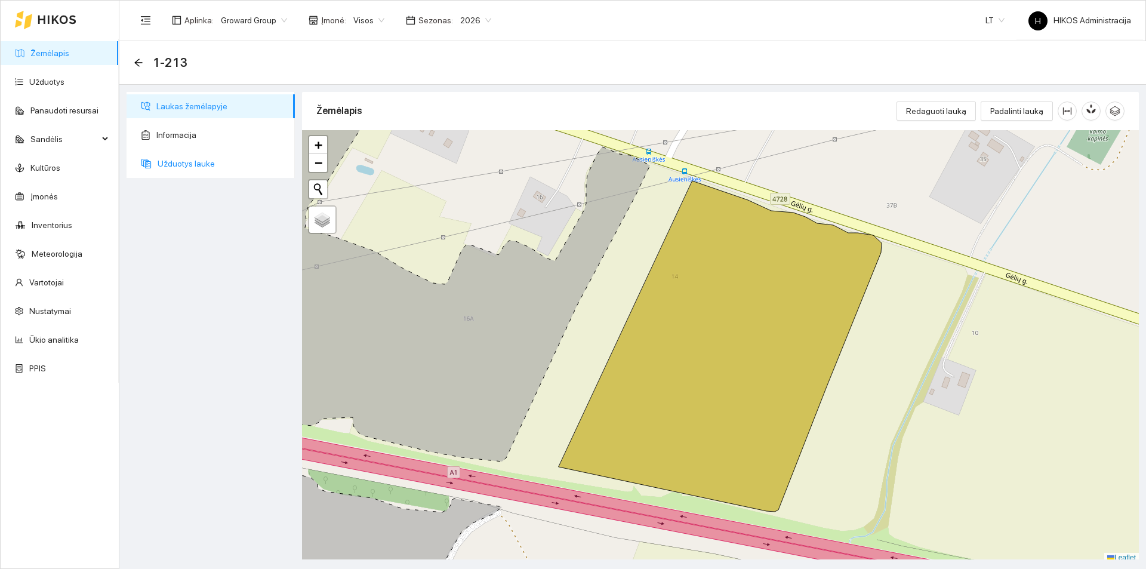
click at [231, 158] on span "Užduotys lauke" at bounding box center [222, 164] width 128 height 24
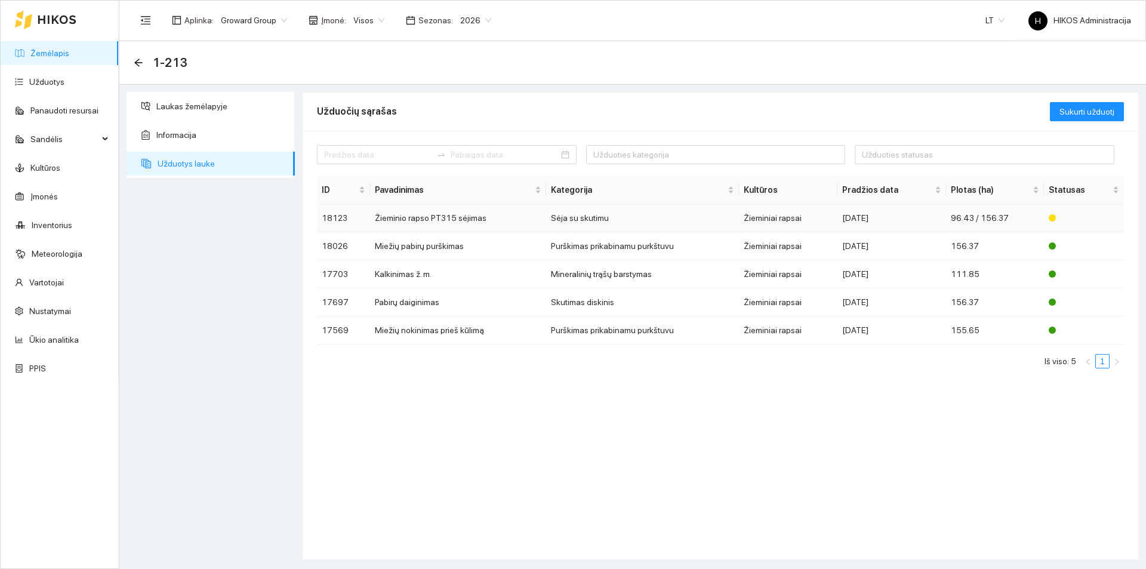
click at [460, 218] on td "Žieminio rapso PT315 sėjimas" at bounding box center [458, 218] width 176 height 28
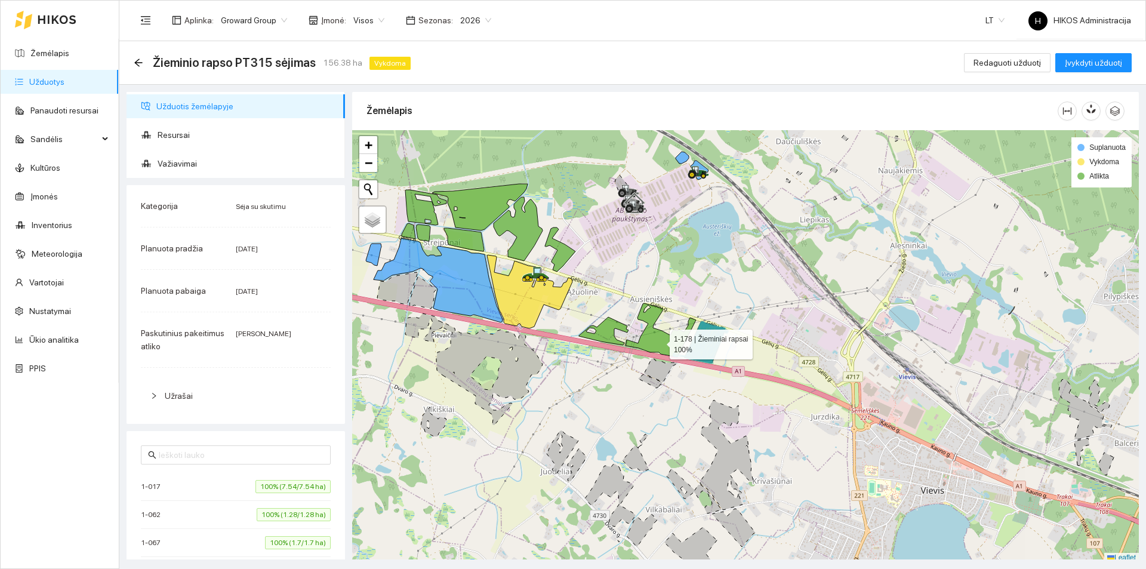
click at [659, 341] on icon at bounding box center [660, 330] width 70 height 54
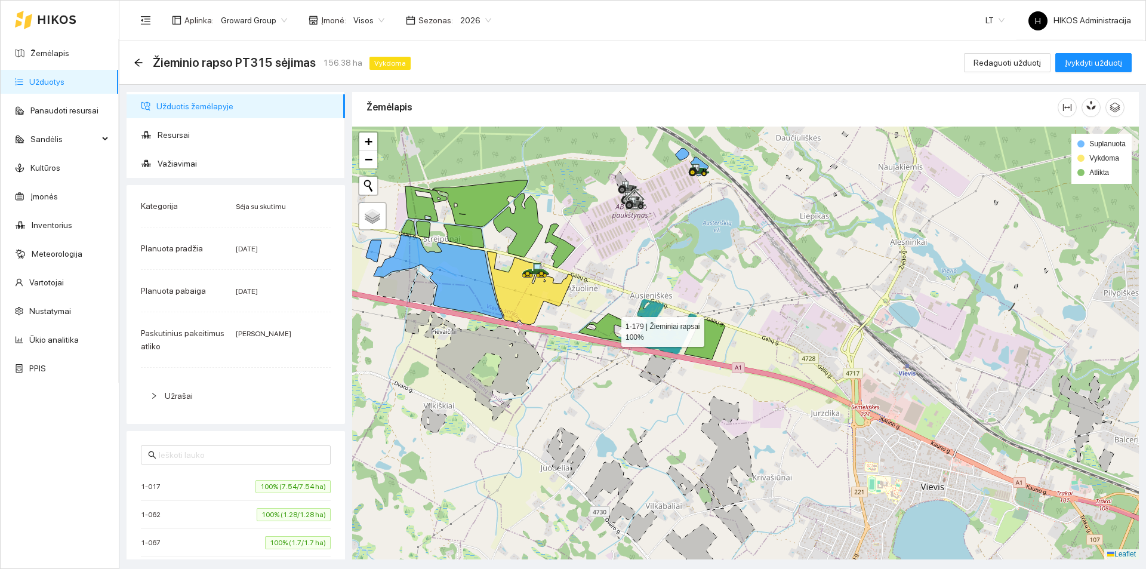
click at [610, 329] on icon at bounding box center [604, 327] width 50 height 28
drag, startPoint x: 613, startPoint y: 259, endPoint x: 682, endPoint y: 326, distance: 96.6
click at [682, 326] on div at bounding box center [745, 342] width 786 height 433
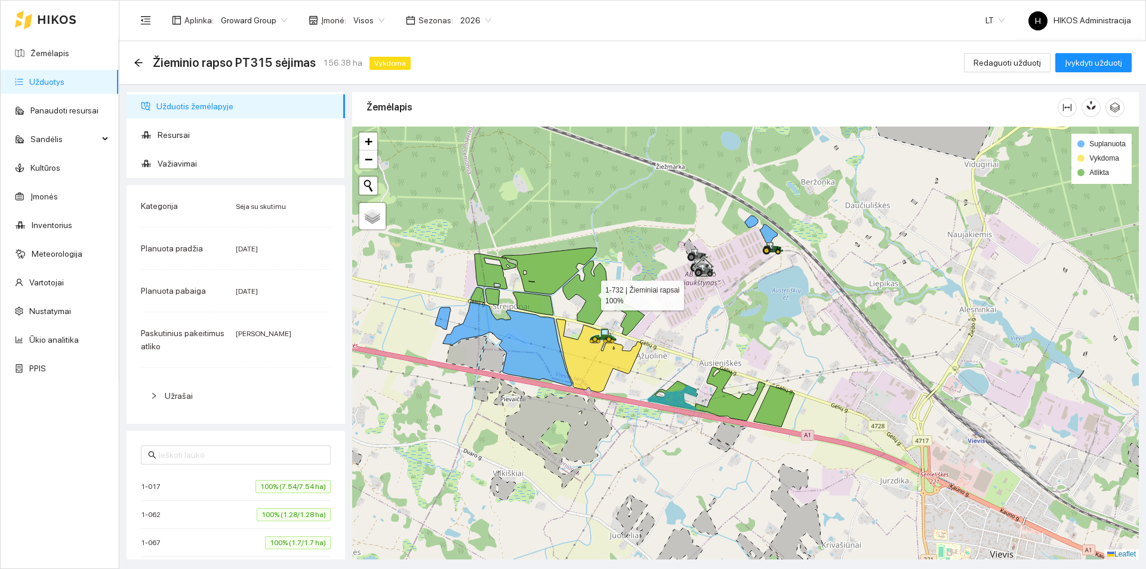
click at [629, 314] on icon at bounding box center [604, 298] width 82 height 75
click at [556, 273] on icon at bounding box center [548, 271] width 95 height 47
click at [538, 295] on icon at bounding box center [533, 303] width 40 height 23
click at [489, 291] on icon at bounding box center [492, 296] width 14 height 17
click at [480, 291] on icon at bounding box center [478, 295] width 14 height 16
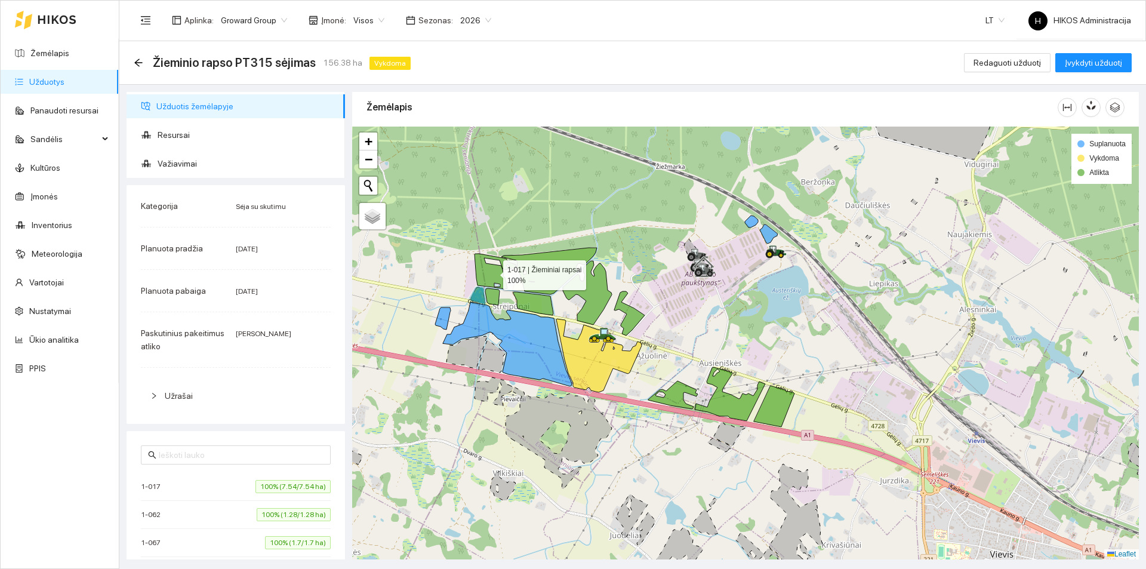
click at [493, 270] on icon at bounding box center [494, 271] width 41 height 35
click at [493, 270] on icon at bounding box center [495, 267] width 42 height 16
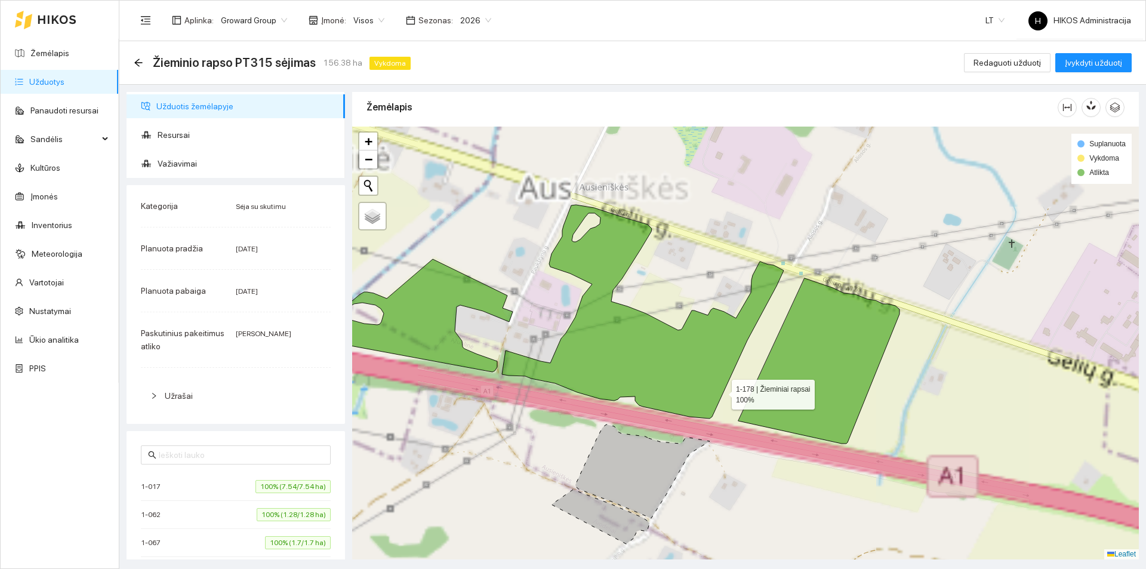
click at [695, 363] on icon at bounding box center [643, 312] width 282 height 214
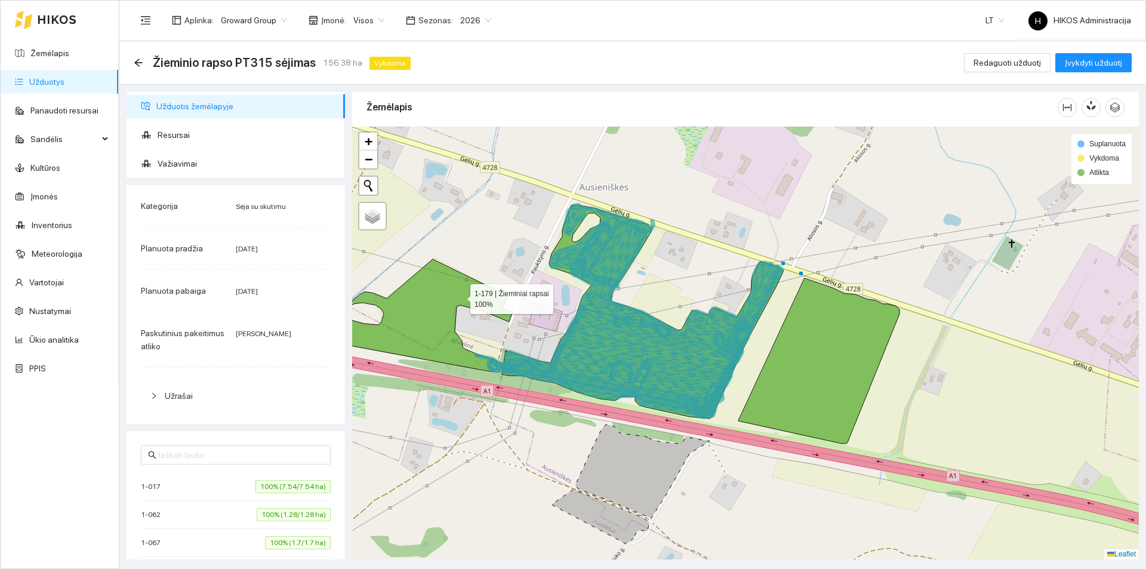
click at [459, 296] on icon at bounding box center [413, 315] width 197 height 113
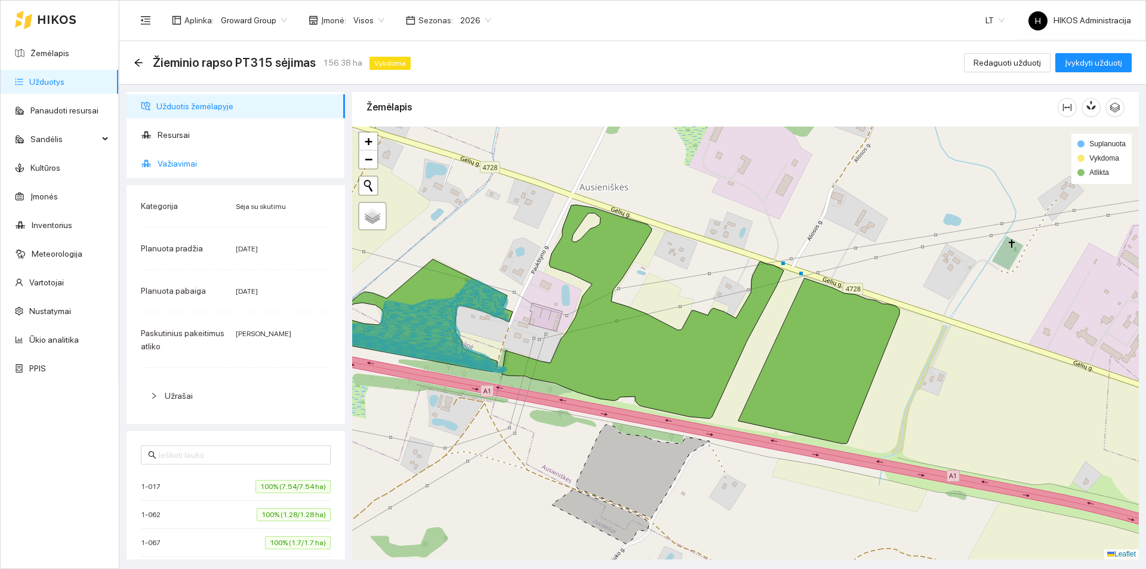
click at [270, 173] on span "Važiavimai" at bounding box center [247, 164] width 178 height 24
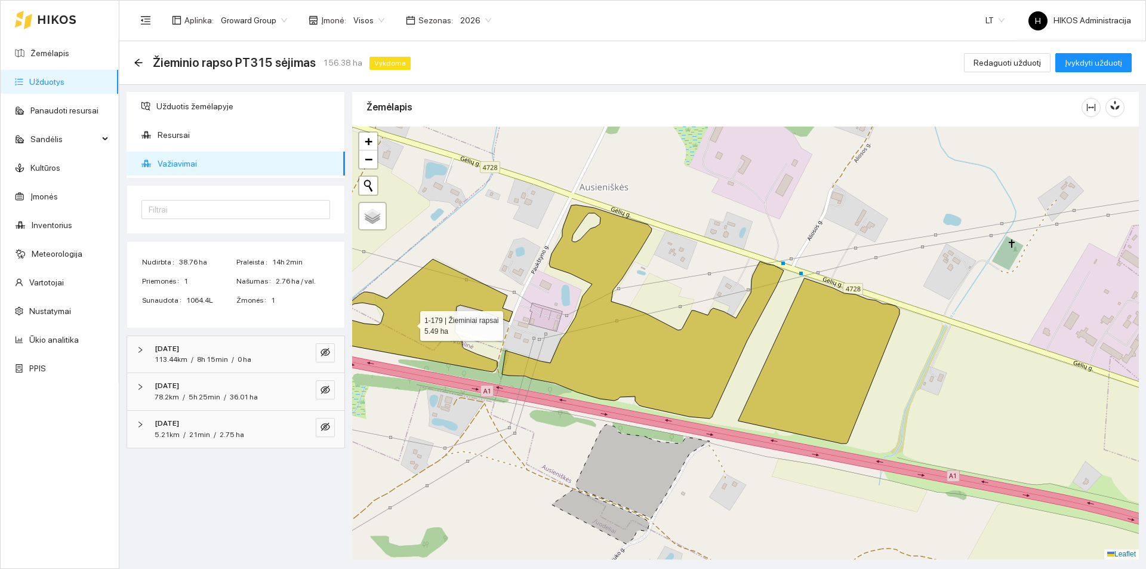
click at [409, 323] on icon at bounding box center [413, 315] width 197 height 113
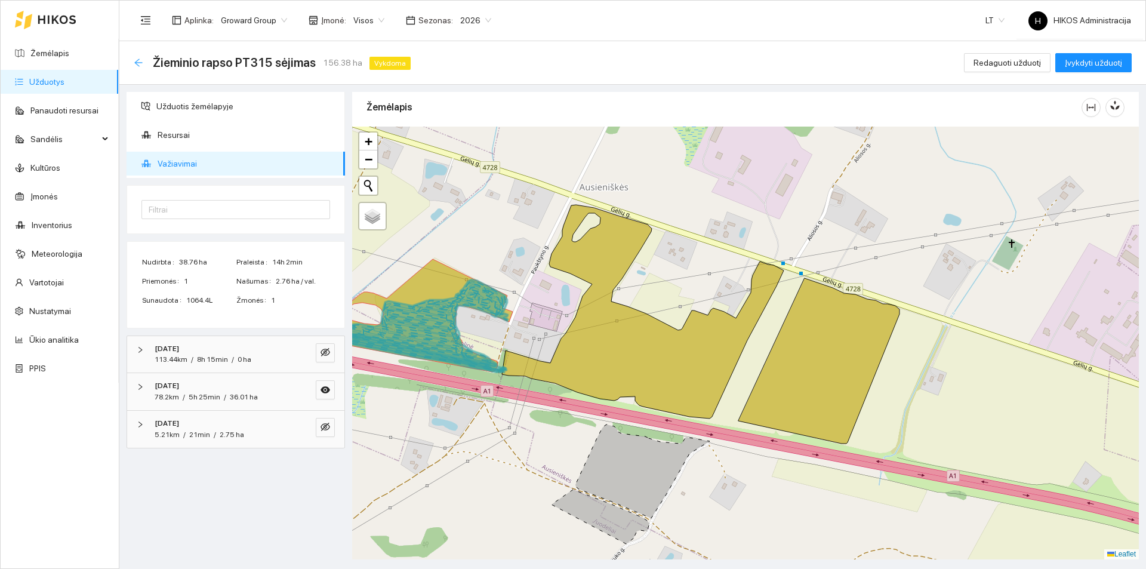
click at [141, 61] on icon "arrow-left" at bounding box center [139, 63] width 10 height 10
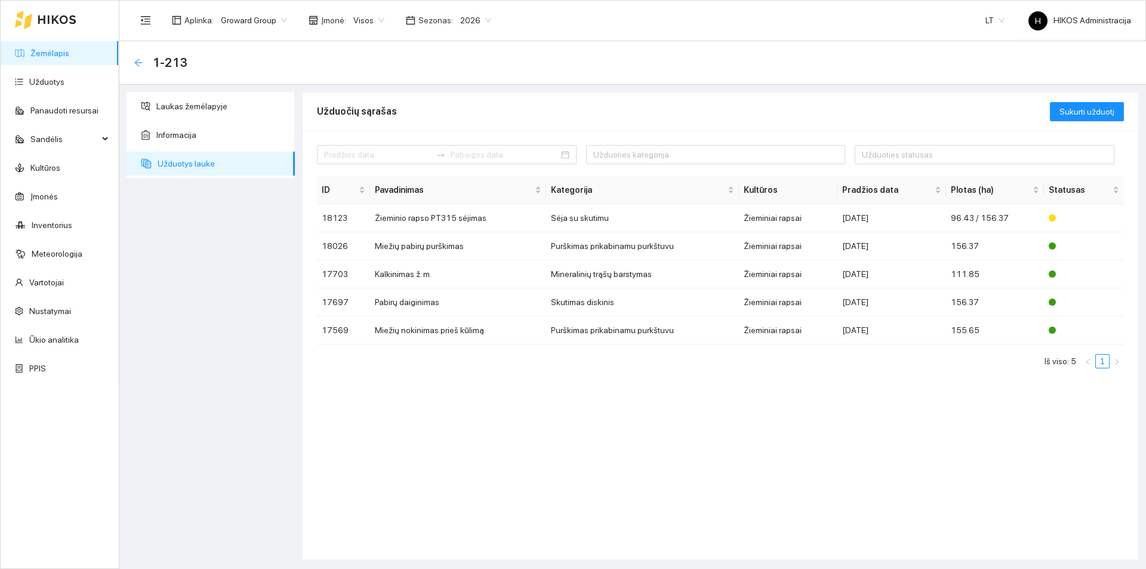
click at [138, 63] on icon "arrow-left" at bounding box center [139, 63] width 10 height 10
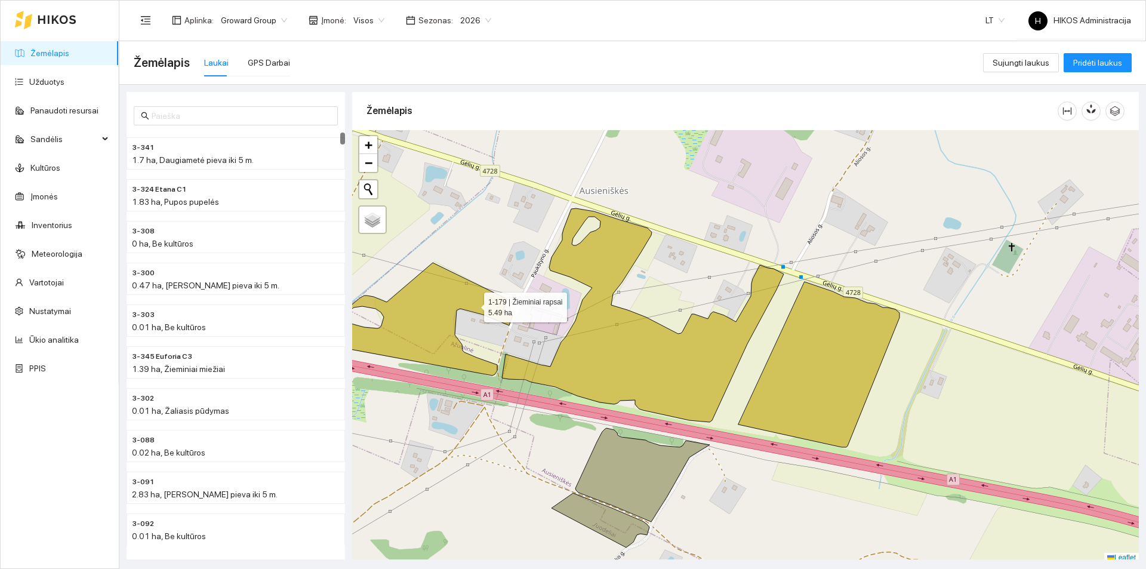
click at [448, 300] on icon at bounding box center [413, 319] width 197 height 113
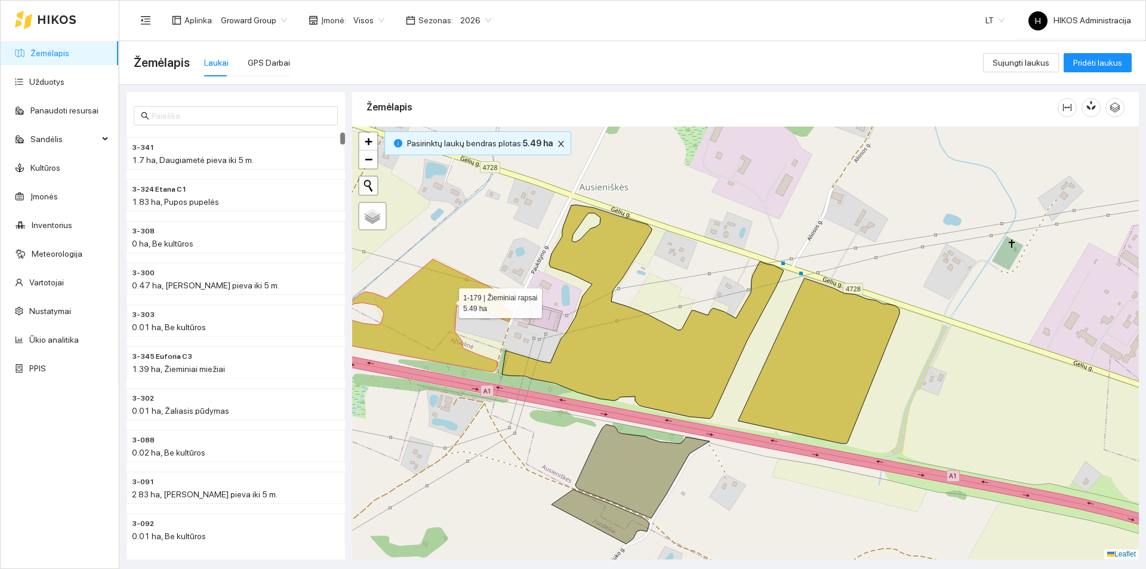
scroll to position [9413, 0]
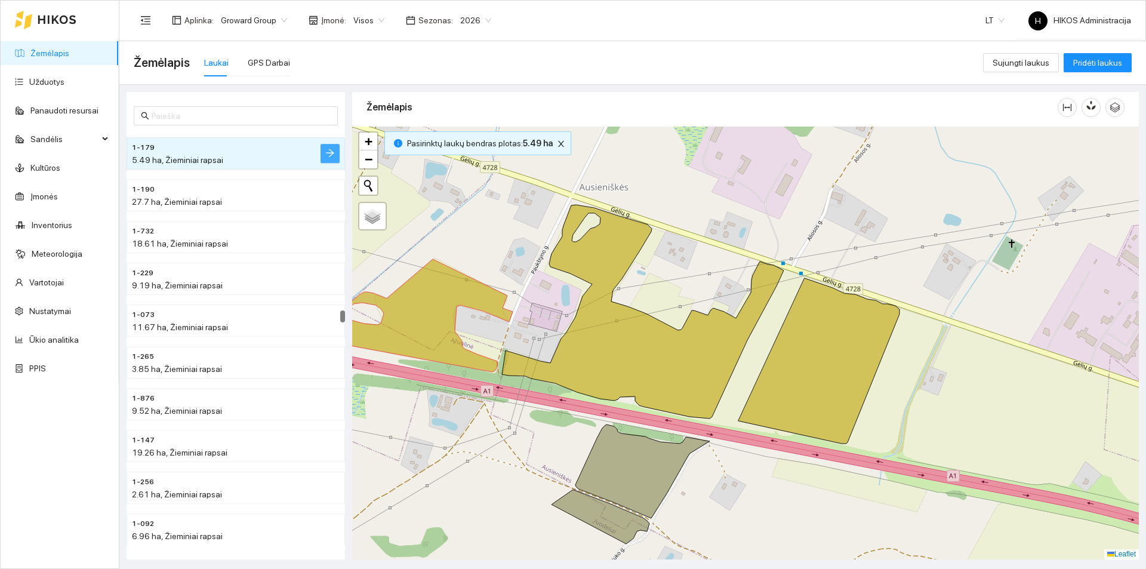
click at [325, 147] on button "button" at bounding box center [329, 153] width 19 height 19
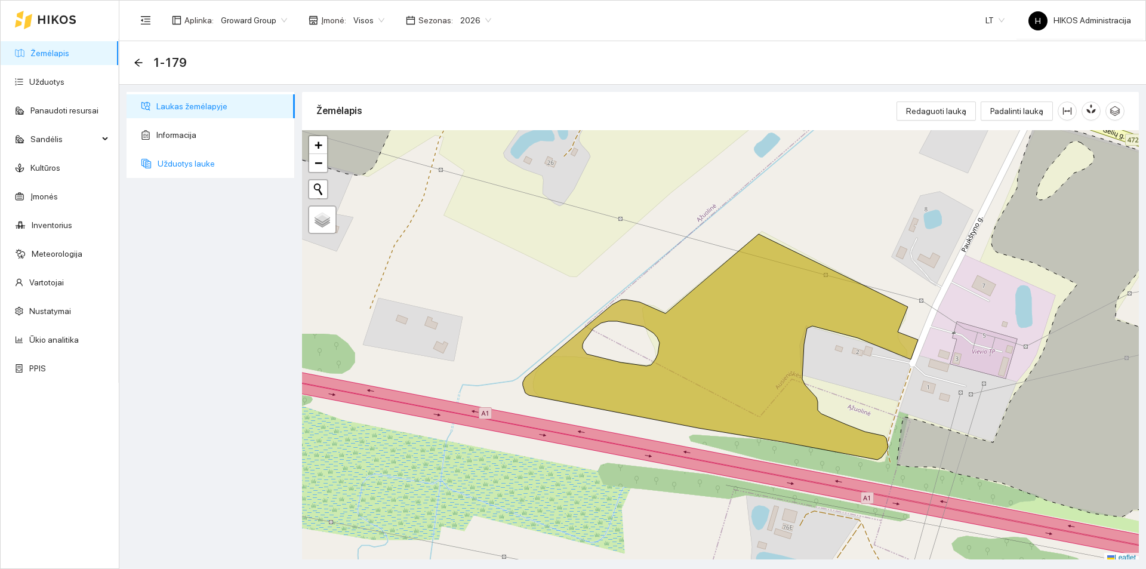
click at [249, 160] on span "Užduotys lauke" at bounding box center [222, 164] width 128 height 24
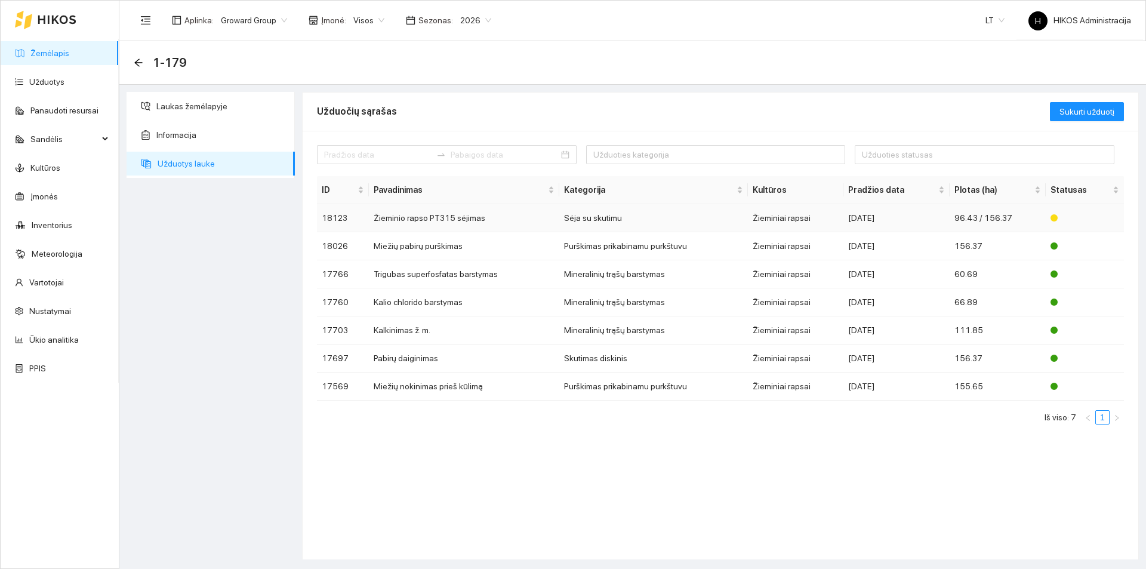
click at [441, 216] on td "Žieminio rapso PT315 sėjimas" at bounding box center [464, 218] width 190 height 28
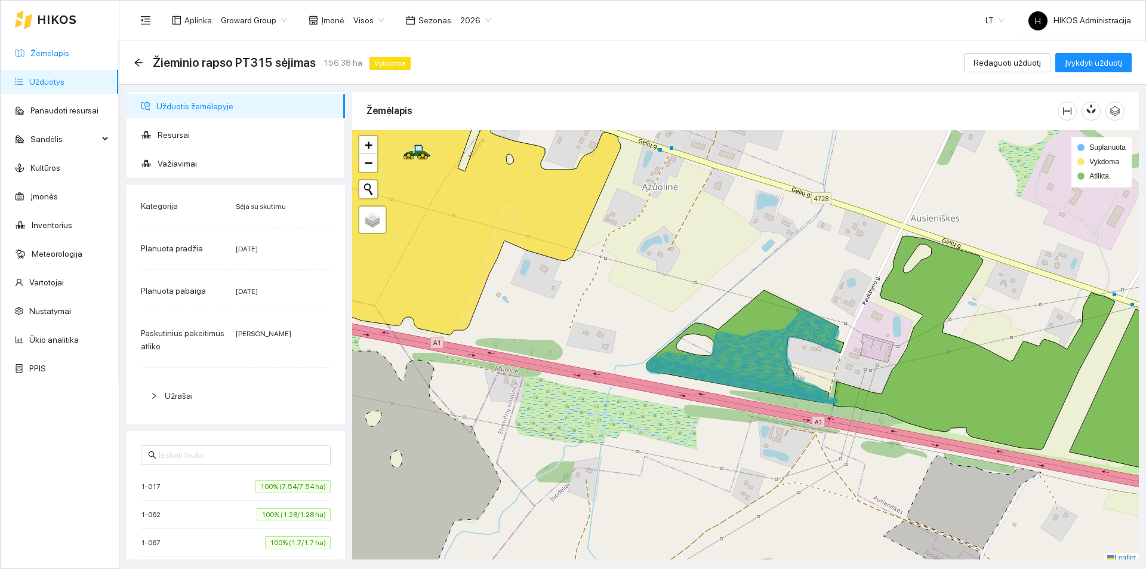
click at [69, 50] on link "Žemėlapis" at bounding box center [49, 53] width 39 height 10
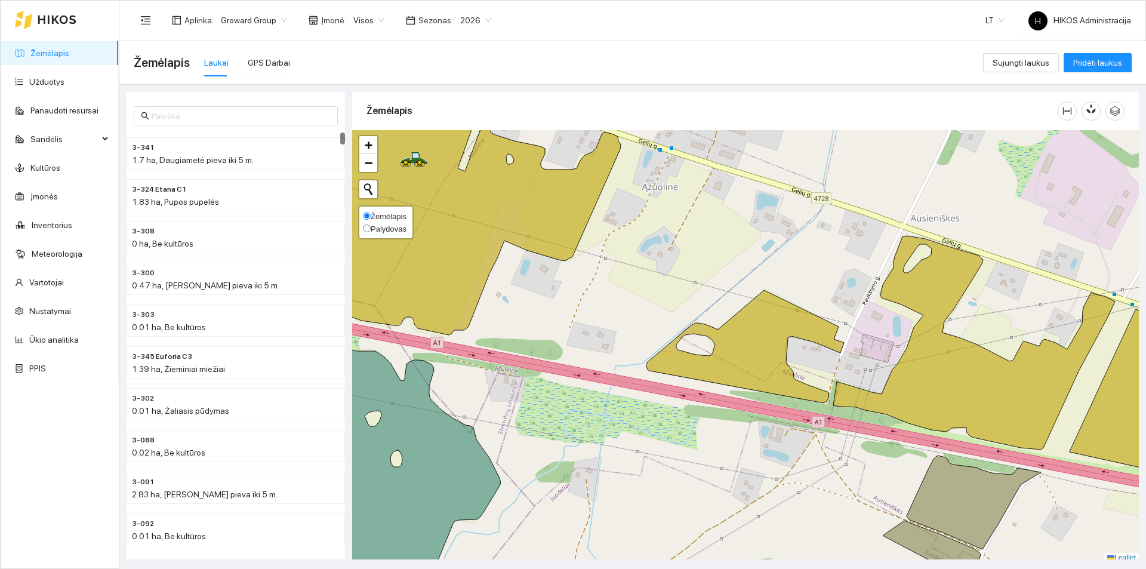
click at [376, 227] on span "Palydovas" at bounding box center [388, 228] width 36 height 9
click at [370, 227] on input "Palydovas" at bounding box center [367, 228] width 8 height 8
radio input "true"
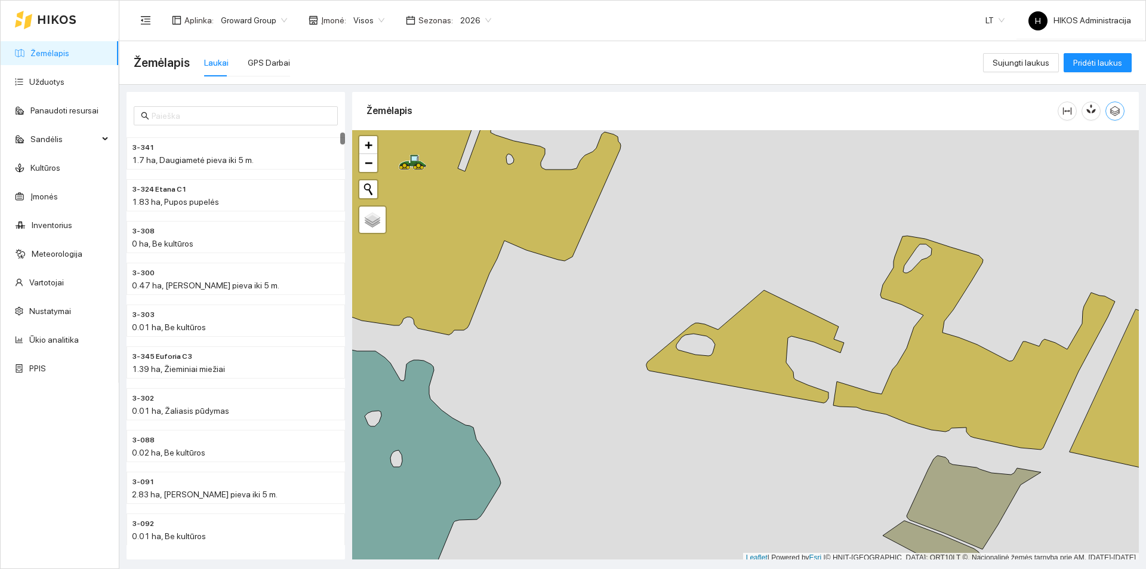
click at [1113, 112] on icon "button" at bounding box center [1114, 111] width 11 height 11
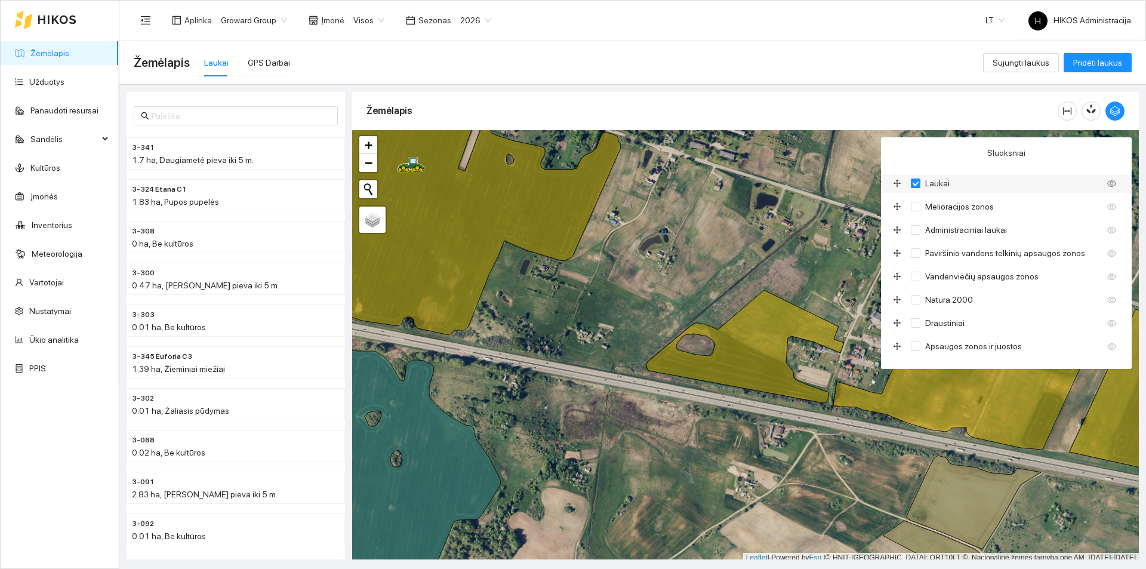
click at [916, 181] on input "Laukai" at bounding box center [915, 183] width 10 height 10
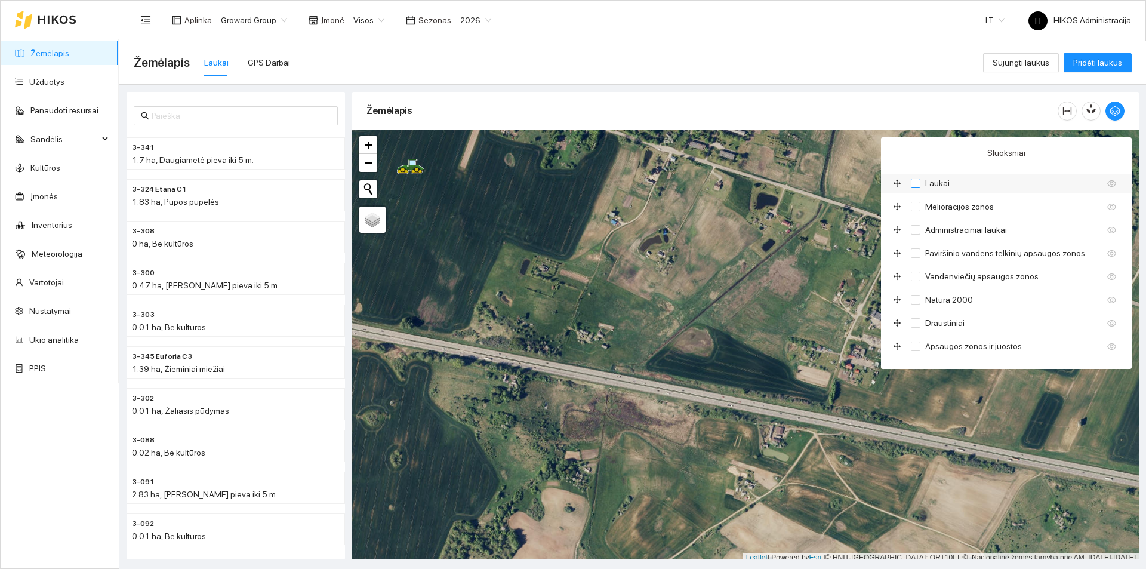
click at [916, 181] on input "Laukai" at bounding box center [915, 183] width 10 height 10
checkbox input "true"
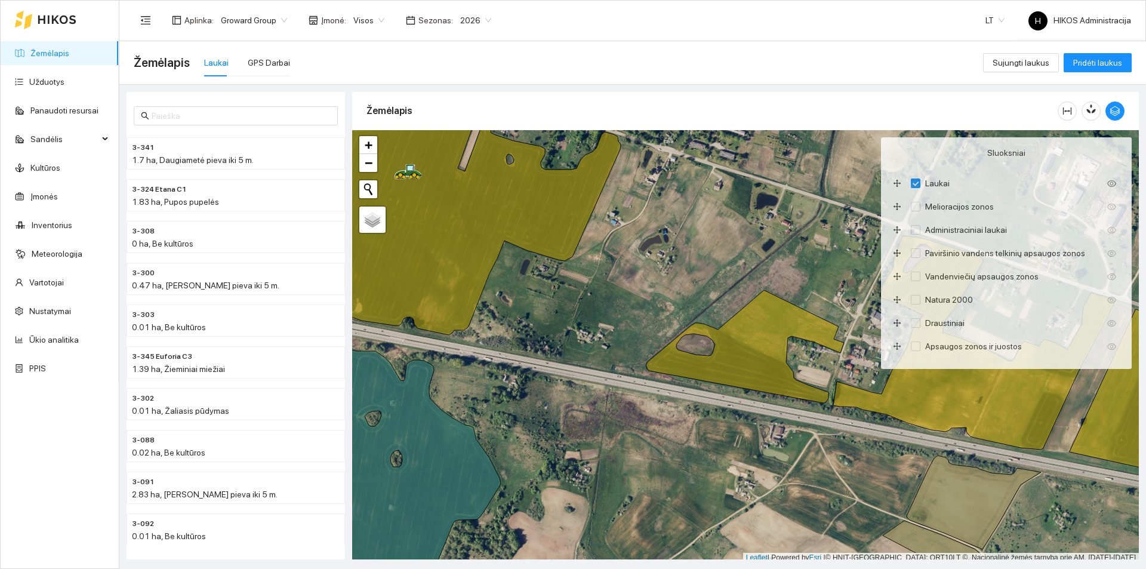
click at [66, 48] on link "Žemėlapis" at bounding box center [49, 53] width 39 height 10
